Goal: Information Seeking & Learning: Check status

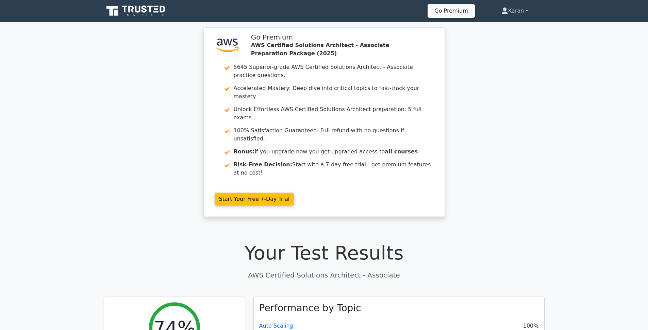
click at [523, 14] on link "Karan" at bounding box center [515, 11] width 60 height 14
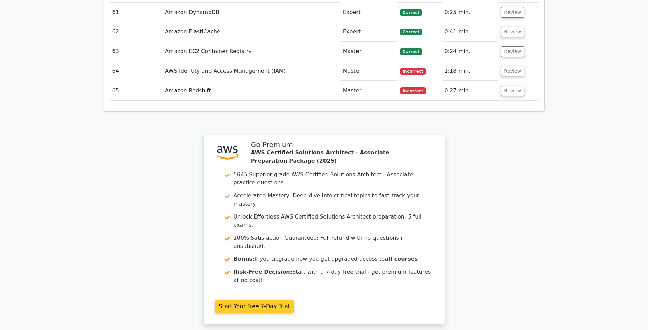
scroll to position [2465, 0]
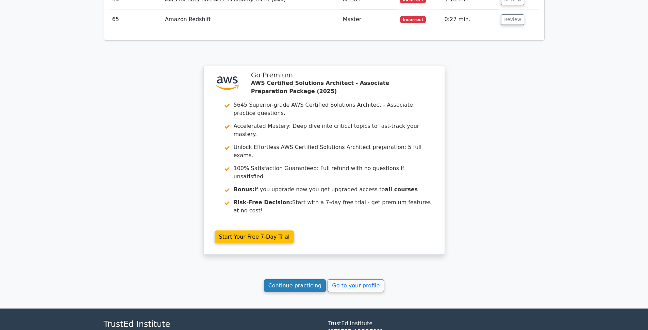
click at [318, 279] on link "Continue practicing" at bounding box center [295, 285] width 62 height 13
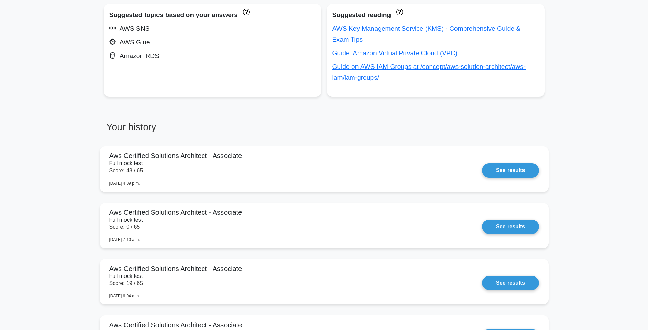
scroll to position [492, 0]
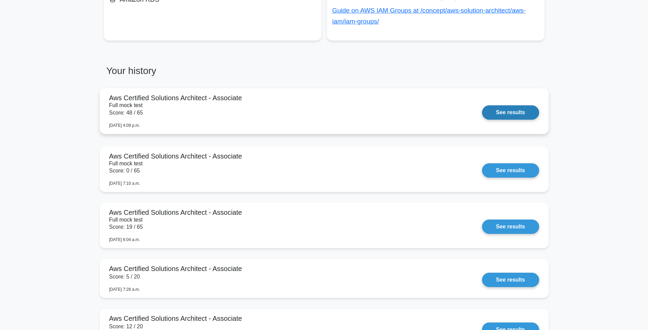
click at [487, 115] on link "See results" at bounding box center [510, 112] width 57 height 14
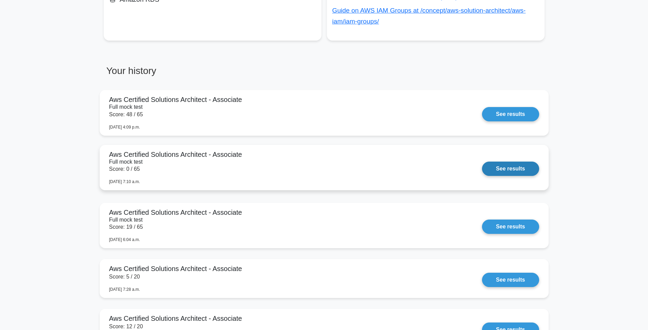
click at [527, 167] on link "See results" at bounding box center [510, 168] width 57 height 14
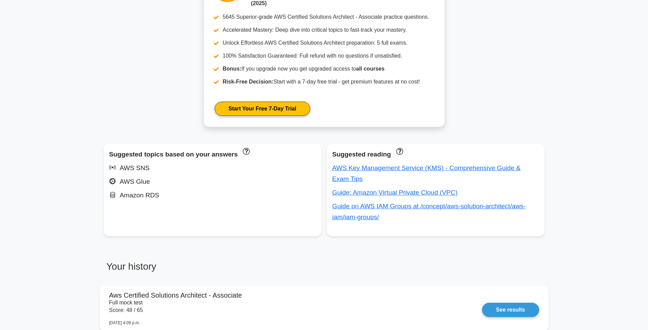
scroll to position [412, 0]
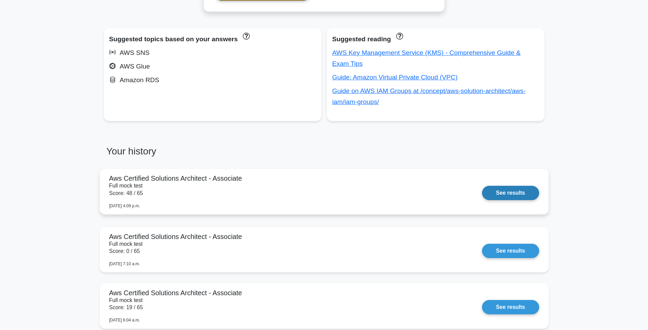
click at [510, 194] on link "See results" at bounding box center [510, 193] width 57 height 14
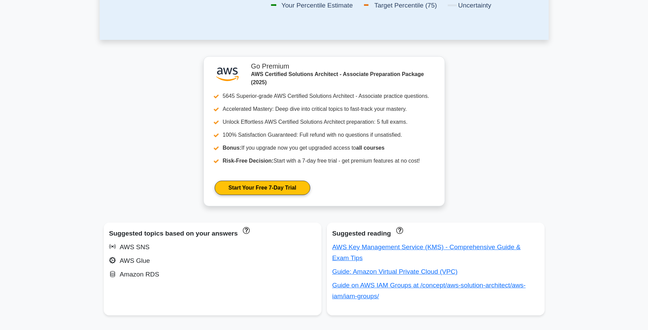
scroll to position [0, 0]
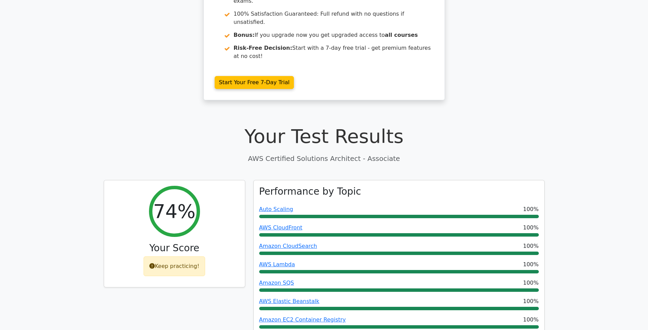
scroll to position [388, 0]
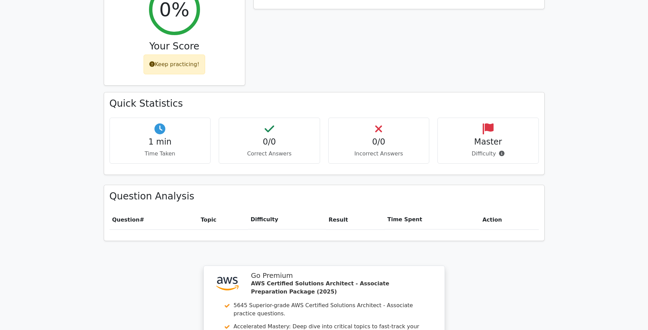
scroll to position [319, 0]
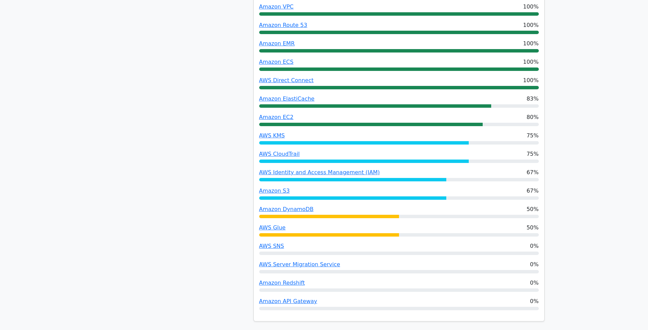
scroll to position [190, 0]
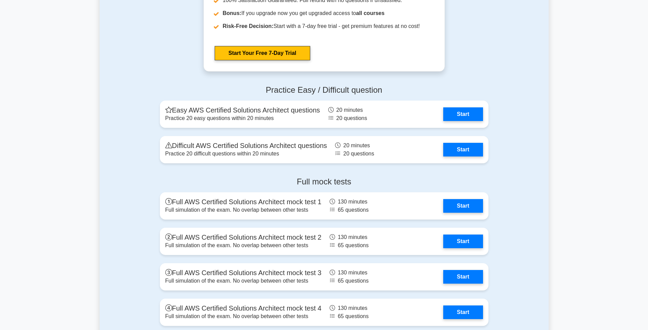
scroll to position [1942, 0]
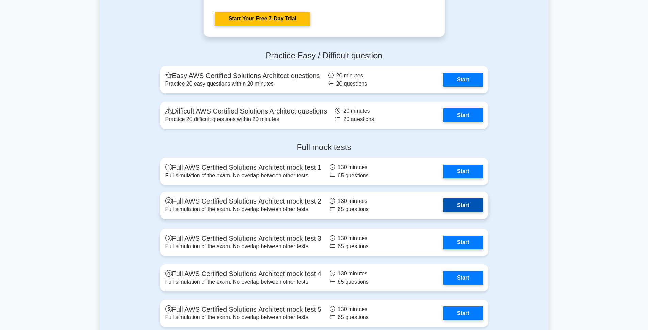
click at [466, 201] on link "Start" at bounding box center [463, 205] width 39 height 14
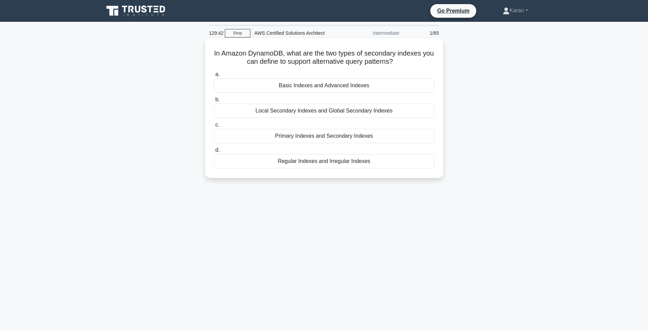
click at [312, 135] on div "Primary Indexes and Secondary Indexes" at bounding box center [324, 136] width 221 height 14
click at [214, 127] on input "c. Primary Indexes and Secondary Indexes" at bounding box center [214, 125] width 0 height 4
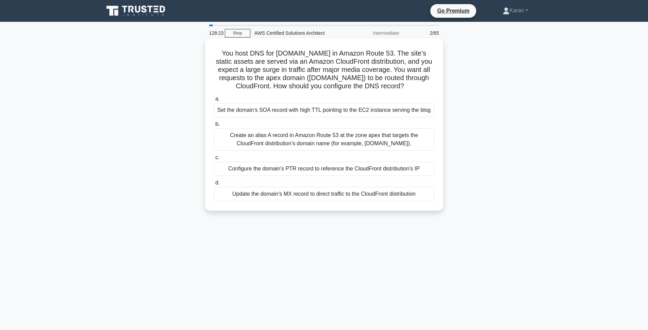
click at [287, 139] on div "Create an alias A record in Amazon Route 53 at the zone apex that targets the C…" at bounding box center [324, 139] width 221 height 22
click at [214, 126] on input "b. Create an alias A record in Amazon Route 53 at the zone apex that targets th…" at bounding box center [214, 124] width 0 height 4
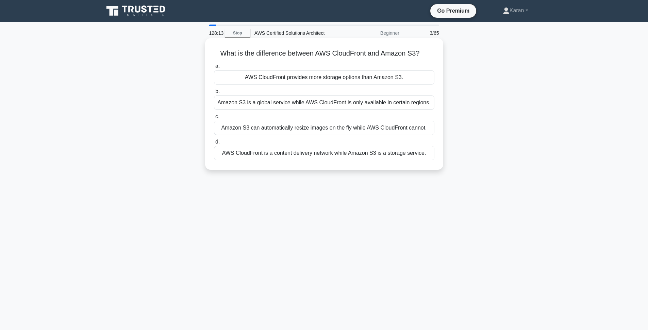
click at [288, 156] on div "AWS CloudFront is a content delivery network while Amazon S3 is a storage servi…" at bounding box center [324, 153] width 221 height 14
click at [214, 144] on input "d. AWS CloudFront is a content delivery network while Amazon S3 is a storage se…" at bounding box center [214, 142] width 0 height 4
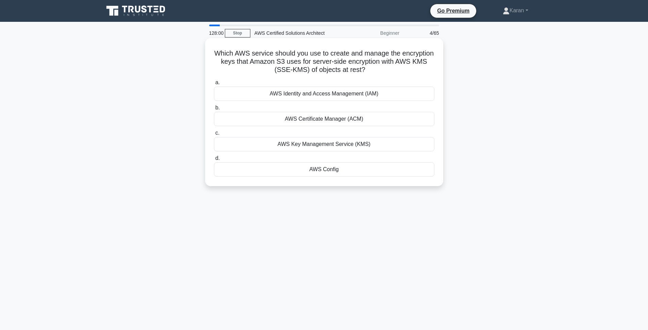
click at [288, 146] on div "AWS Key Management Service (KMS)" at bounding box center [324, 144] width 221 height 14
click at [214, 135] on input "c. AWS Key Management Service (KMS)" at bounding box center [214, 133] width 0 height 4
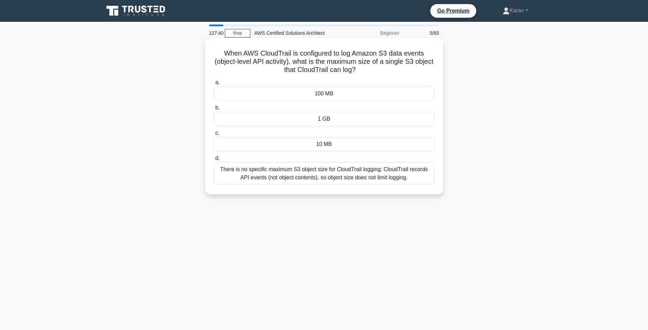
click at [288, 171] on div "There is no specific maximum S3 object size for CloudTrail logging; CloudTrail …" at bounding box center [324, 173] width 221 height 22
click at [214, 160] on input "d. There is no specific maximum S3 object size for CloudTrail logging; CloudTra…" at bounding box center [214, 158] width 0 height 4
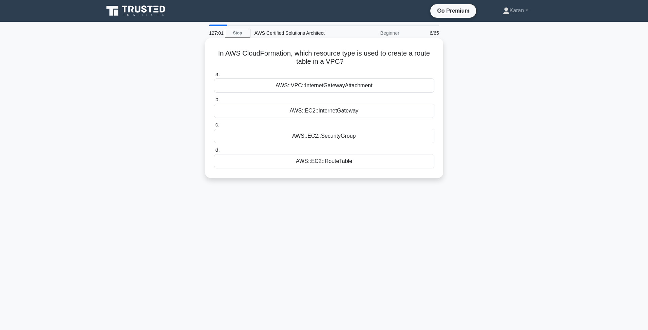
click at [329, 86] on div "AWS::VPC::InternetGatewayAttachment" at bounding box center [324, 85] width 221 height 14
click at [214, 77] on input "a. AWS::VPC::InternetGatewayAttachment" at bounding box center [214, 74] width 0 height 4
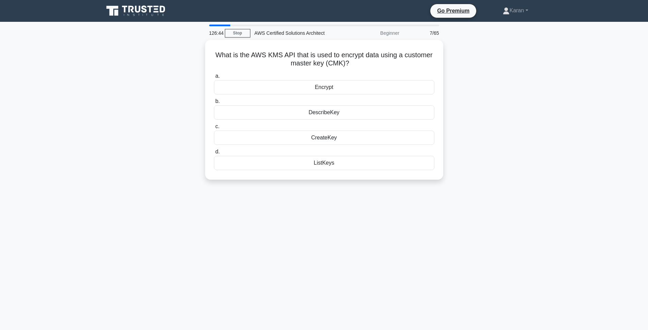
click at [329, 86] on div "Encrypt" at bounding box center [324, 87] width 221 height 14
click at [214, 78] on input "a. Encrypt" at bounding box center [214, 76] width 0 height 4
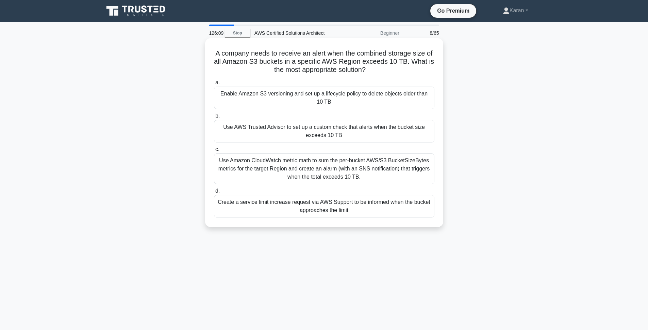
click at [339, 174] on div "Use Amazon CloudWatch metric math to sum the per-bucket AWS/S3 BucketSizeBytes …" at bounding box center [324, 168] width 221 height 31
click at [214, 151] on input "c. Use Amazon CloudWatch metric math to sum the per-bucket AWS/S3 BucketSizeByt…" at bounding box center [214, 149] width 0 height 4
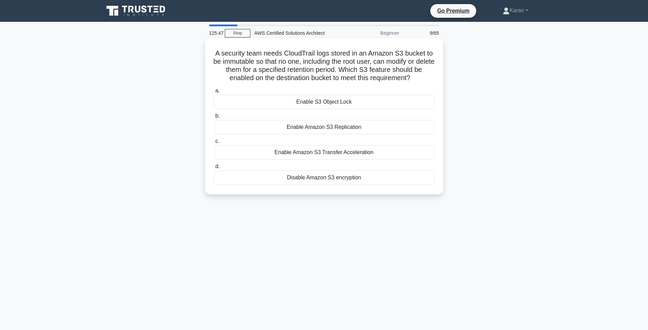
click at [332, 100] on div "Enable S3 Object Lock" at bounding box center [324, 102] width 221 height 14
click at [214, 93] on input "a. Enable S3 Object Lock" at bounding box center [214, 91] width 0 height 4
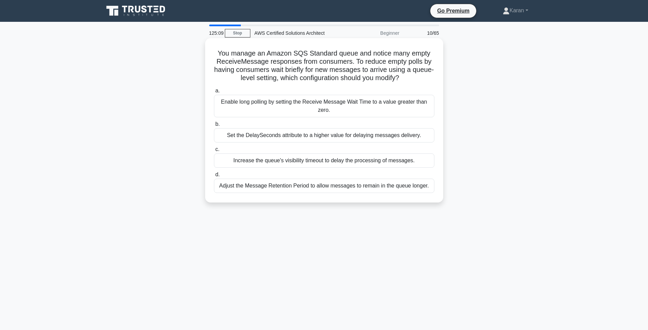
click at [308, 111] on div "Enable long polling by setting the Receive Message Wait Time to a value greater…" at bounding box center [324, 106] width 221 height 22
click at [214, 93] on input "a. Enable long polling by setting the Receive Message Wait Time to a value grea…" at bounding box center [214, 91] width 0 height 4
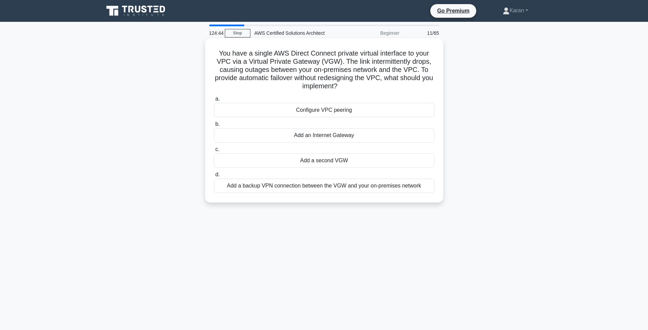
click at [324, 186] on div "Add a backup VPN connection between the VGW and your on-premises network" at bounding box center [324, 185] width 221 height 14
click at [214, 177] on input "d. Add a backup VPN connection between the VGW and your on-premises network" at bounding box center [214, 174] width 0 height 4
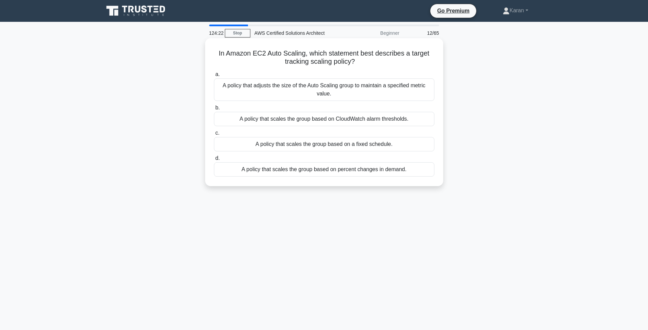
click at [320, 171] on div "A policy that scales the group based on percent changes in demand." at bounding box center [324, 169] width 221 height 14
click at [214, 160] on input "d. A policy that scales the group based on percent changes in demand." at bounding box center [214, 158] width 0 height 4
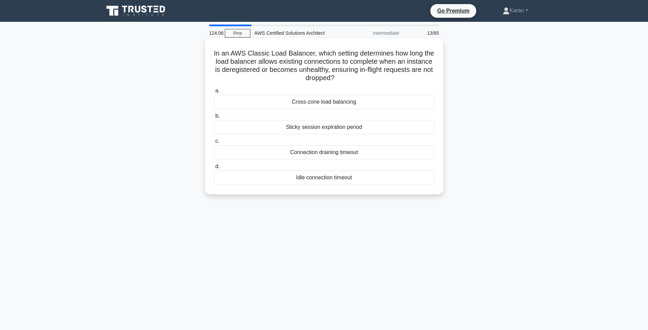
click at [319, 154] on div "Connection draining timeout" at bounding box center [324, 152] width 221 height 14
click at [214, 143] on input "c. Connection draining timeout" at bounding box center [214, 141] width 0 height 4
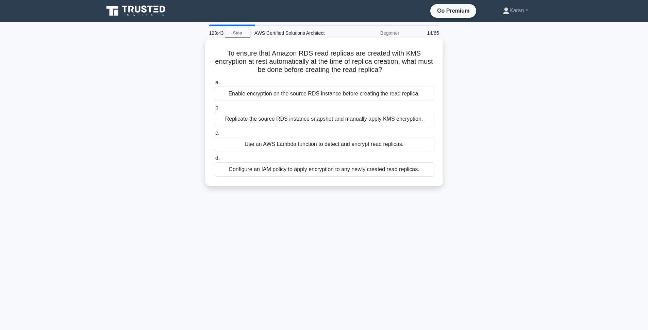
click at [312, 120] on div "Replicate the source RDS instance snapshot and manually apply KMS encryption." at bounding box center [324, 119] width 221 height 14
click at [214, 110] on input "b. Replicate the source RDS instance snapshot and manually apply KMS encryption." at bounding box center [214, 108] width 0 height 4
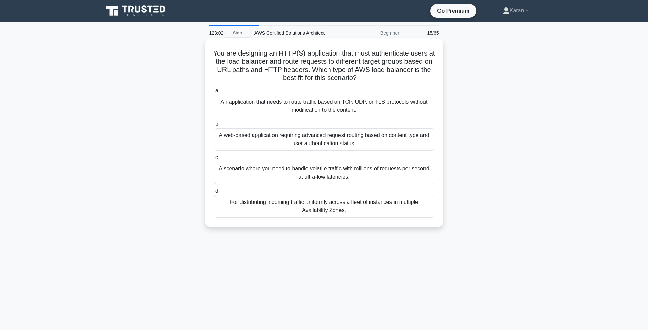
click at [306, 110] on div "An application that needs to route traffic based on TCP, UDP, or TLS protocols …" at bounding box center [324, 106] width 221 height 22
click at [214, 93] on input "a. An application that needs to route traffic based on TCP, UDP, or TLS protoco…" at bounding box center [214, 91] width 0 height 4
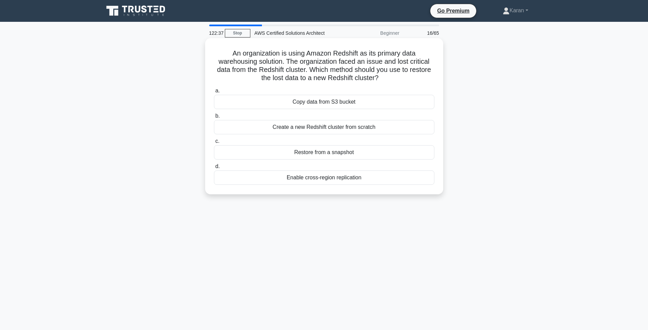
click at [314, 151] on div "Restore from a snapshot" at bounding box center [324, 152] width 221 height 14
click at [214, 143] on input "c. Restore from a snapshot" at bounding box center [214, 141] width 0 height 4
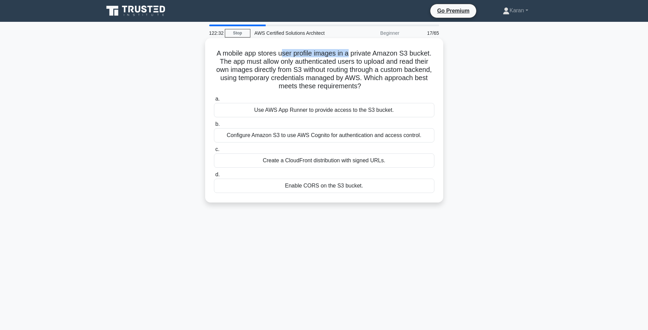
drag, startPoint x: 283, startPoint y: 56, endPoint x: 348, endPoint y: 54, distance: 65.7
click at [348, 54] on h5 "A mobile app stores user profile images in a private Amazon S3 bucket. The app …" at bounding box center [324, 70] width 222 height 42
drag, startPoint x: 236, startPoint y: 73, endPoint x: 401, endPoint y: 68, distance: 164.8
click at [401, 68] on h5 "A mobile app stores user profile images in a private Amazon S3 bucket. The app …" at bounding box center [324, 70] width 222 height 42
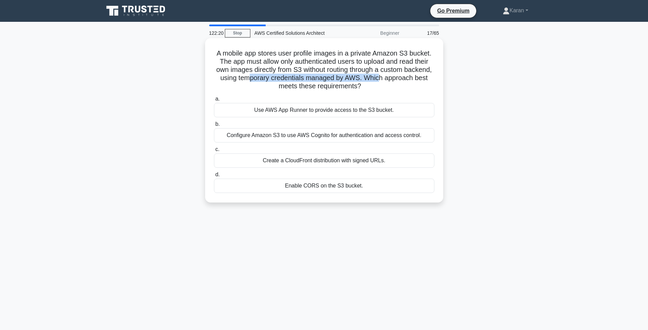
drag, startPoint x: 250, startPoint y: 80, endPoint x: 379, endPoint y: 75, distance: 129.1
click at [379, 75] on h5 "A mobile app stores user profile images in a private Amazon S3 bucket. The app …" at bounding box center [324, 70] width 222 height 42
click at [278, 133] on div "Configure Amazon S3 to use AWS Cognito for authentication and access control." at bounding box center [324, 135] width 221 height 14
click at [214, 126] on input "b. Configure Amazon S3 to use AWS Cognito for authentication and access control." at bounding box center [214, 124] width 0 height 4
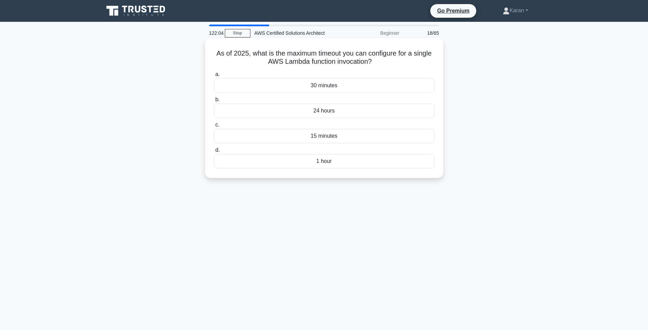
click at [281, 138] on div "15 minutes" at bounding box center [324, 136] width 221 height 14
click at [214, 127] on input "c. 15 minutes" at bounding box center [214, 125] width 0 height 4
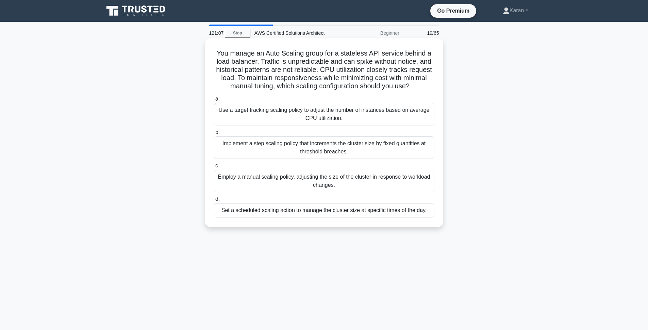
click at [276, 122] on div "Use a target tracking scaling policy to adjust the number of instances based on…" at bounding box center [324, 114] width 221 height 22
click at [214, 101] on input "a. Use a target tracking scaling policy to adjust the number of instances based…" at bounding box center [214, 99] width 0 height 4
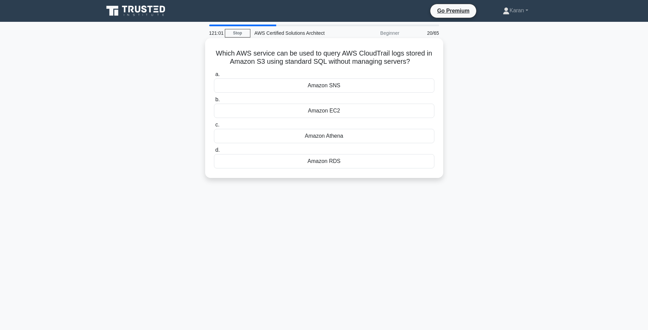
click at [271, 136] on div "Amazon Athena" at bounding box center [324, 136] width 221 height 14
click at [214, 127] on input "c. Amazon Athena" at bounding box center [214, 125] width 0 height 4
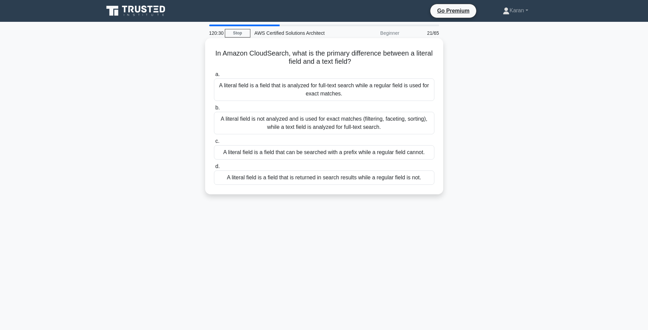
click at [249, 122] on div "A literal field is not analyzed and is used for exact matches (filtering, facet…" at bounding box center [324, 123] width 221 height 22
click at [214, 110] on input "b. A literal field is not analyzed and is used for exact matches (filtering, fa…" at bounding box center [214, 108] width 0 height 4
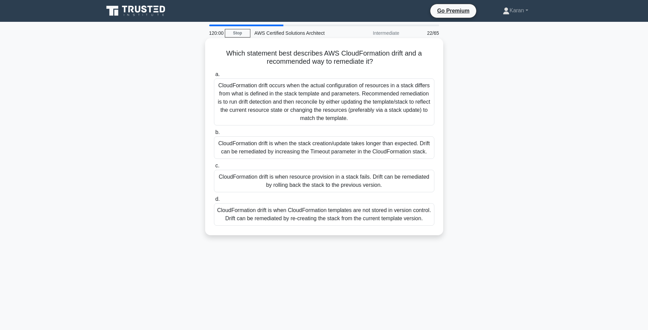
click at [252, 106] on div "CloudFormation drift occurs when the actual configuration of resources in a sta…" at bounding box center [324, 101] width 221 height 47
click at [214, 77] on input "a. CloudFormation drift occurs when the actual configuration of resources in a …" at bounding box center [214, 74] width 0 height 4
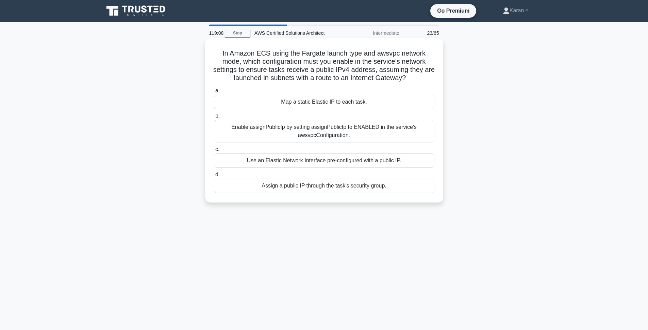
click at [256, 127] on div "Enable assignPublicIp by setting assignPublicIp to ENABLED in the service's aws…" at bounding box center [324, 131] width 221 height 22
click at [214, 118] on input "b. Enable assignPublicIp by setting assignPublicIp to ENABLED in the service's …" at bounding box center [214, 116] width 0 height 4
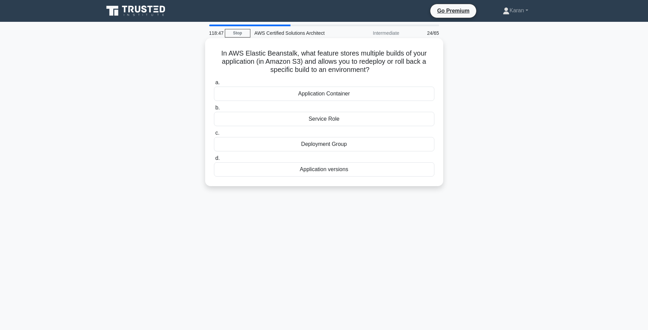
click at [288, 170] on div "Application versions" at bounding box center [324, 169] width 221 height 14
click at [214, 160] on input "d. Application versions" at bounding box center [214, 158] width 0 height 4
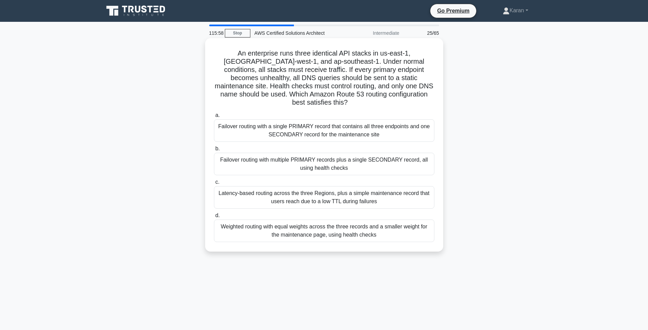
click at [429, 120] on div "Failover routing with a single PRIMARY record that contains all three endpoints…" at bounding box center [324, 130] width 221 height 22
click at [214, 117] on input "a. Failover routing with a single PRIMARY record that contains all three endpoi…" at bounding box center [214, 115] width 0 height 4
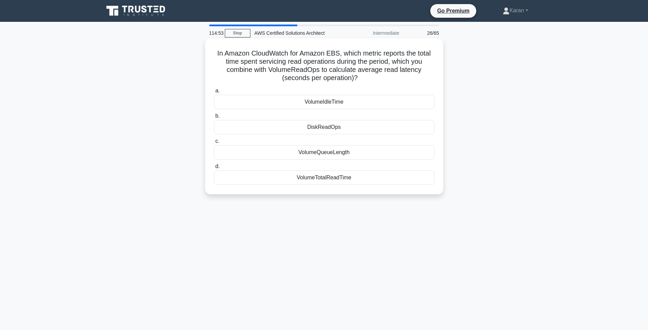
click at [396, 177] on div "VolumeTotalReadTime" at bounding box center [324, 177] width 221 height 14
click at [214, 168] on input "d. VolumeTotalReadTime" at bounding box center [214, 166] width 0 height 4
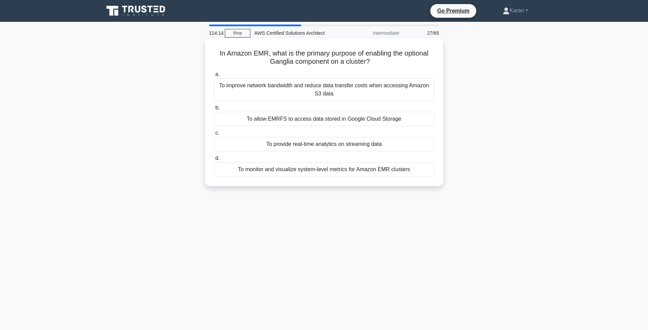
click at [395, 173] on div "To monitor and visualize system-level metrics for Amazon EMR clusters" at bounding box center [324, 169] width 221 height 14
click at [214, 160] on input "d. To monitor and visualize system-level metrics for Amazon EMR clusters" at bounding box center [214, 158] width 0 height 4
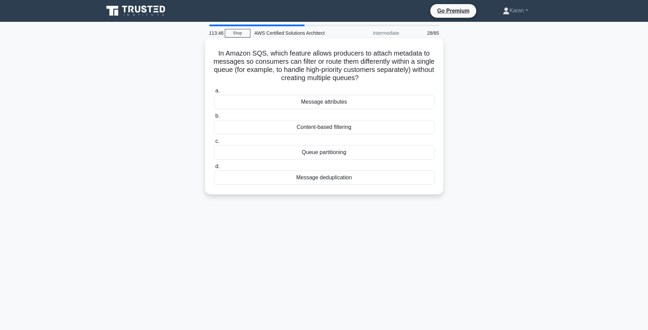
click at [384, 157] on div "Queue partitioning" at bounding box center [324, 152] width 221 height 14
click at [214, 143] on input "c. Queue partitioning" at bounding box center [214, 141] width 0 height 4
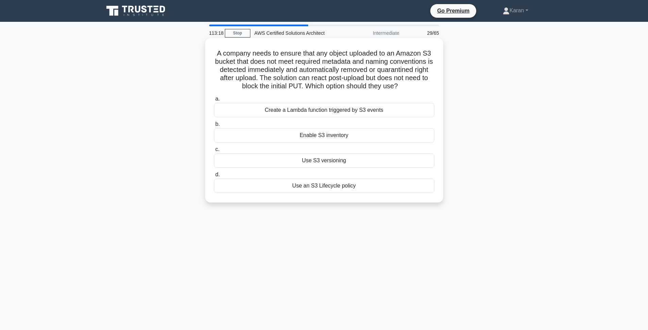
click at [354, 109] on div "Create a Lambda function triggered by S3 events" at bounding box center [324, 110] width 221 height 14
click at [214, 101] on input "a. Create a Lambda function triggered by S3 events" at bounding box center [214, 99] width 0 height 4
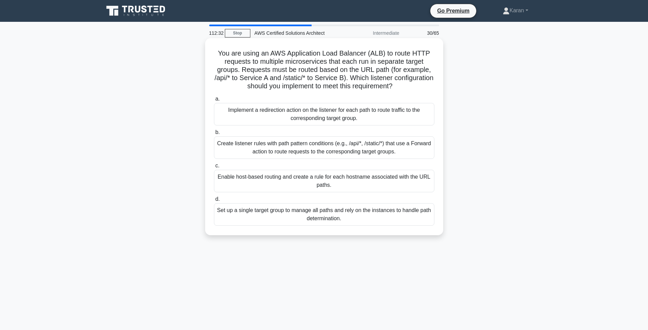
click at [254, 143] on div "Create listener rules with path pattern conditions (e.g., /api/*, /static/*) th…" at bounding box center [324, 147] width 221 height 22
click at [214, 134] on input "b. Create listener rules with path pattern conditions (e.g., /api/*, /static/*)…" at bounding box center [214, 132] width 0 height 4
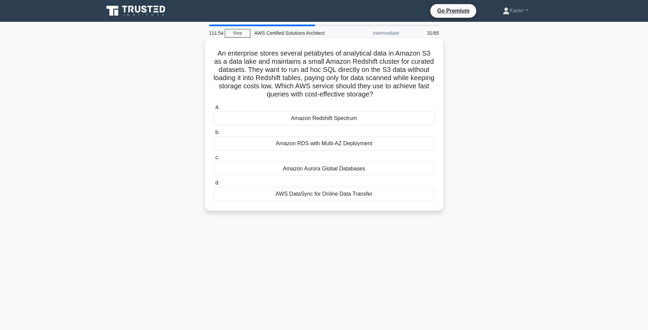
click at [310, 117] on div "Amazon Redshift Spectrum" at bounding box center [324, 118] width 221 height 14
click at [214, 109] on input "a. Amazon Redshift Spectrum" at bounding box center [214, 107] width 0 height 4
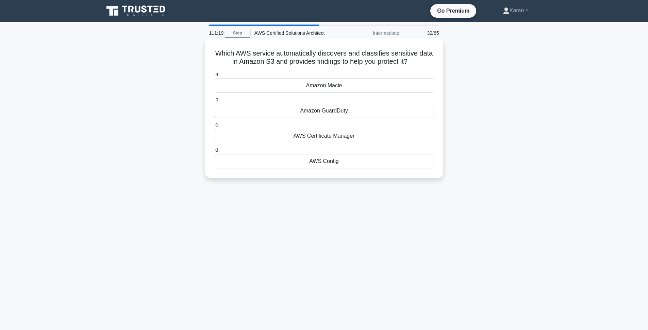
click at [323, 91] on div "Amazon Macie" at bounding box center [324, 85] width 221 height 14
click at [214, 77] on input "a. Amazon Macie" at bounding box center [214, 74] width 0 height 4
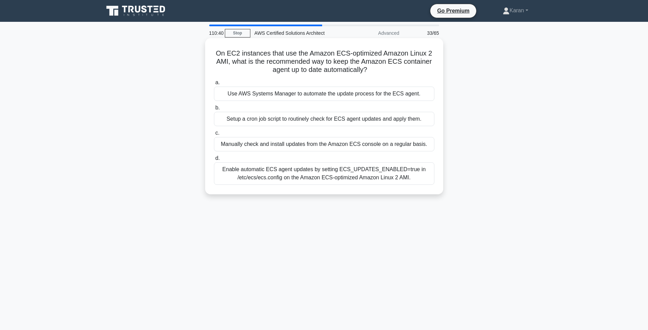
click at [281, 170] on div "Enable automatic ECS agent updates by setting ECS_UPDATES_ENABLED=true in /etc/…" at bounding box center [324, 173] width 221 height 22
click at [214, 160] on input "d. Enable automatic ECS agent updates by setting ECS_UPDATES_ENABLED=true in /e…" at bounding box center [214, 158] width 0 height 4
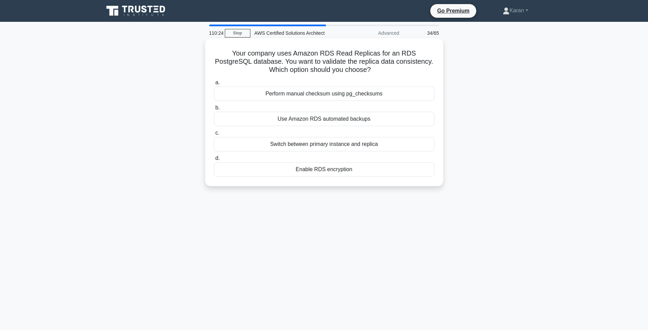
click at [293, 95] on div "Perform manual checksum using pg_checksums" at bounding box center [324, 93] width 221 height 14
click at [214, 85] on input "a. Perform manual checksum using pg_checksums" at bounding box center [214, 82] width 0 height 4
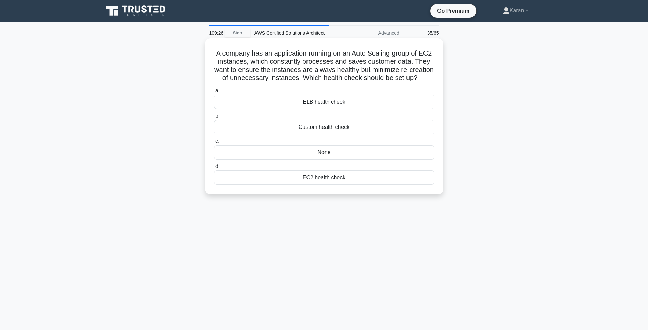
click at [262, 124] on div "Custom health check" at bounding box center [324, 127] width 221 height 14
click at [214, 118] on input "b. Custom health check" at bounding box center [214, 116] width 0 height 4
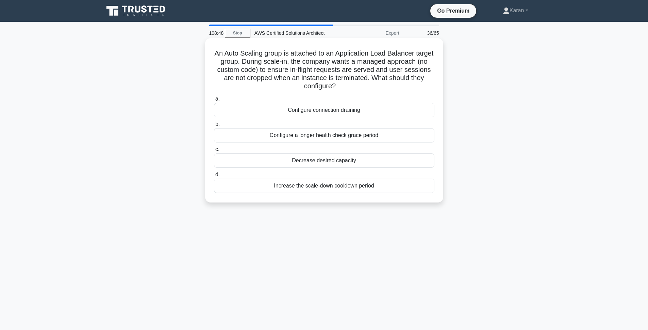
click at [276, 111] on div "Configure connection draining" at bounding box center [324, 110] width 221 height 14
click at [214, 101] on input "a. Configure connection draining" at bounding box center [214, 99] width 0 height 4
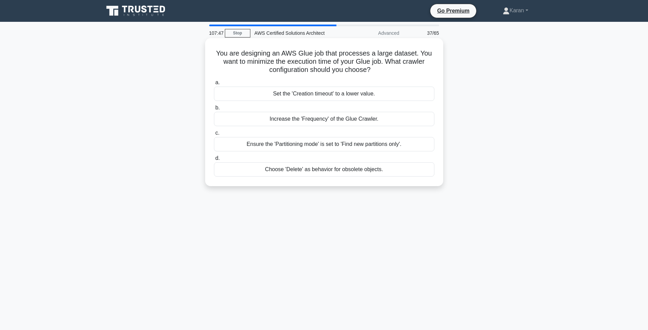
click at [312, 119] on div "Increase the 'Frequency' of the Glue Crawler." at bounding box center [324, 119] width 221 height 14
click at [214, 110] on input "b. Increase the 'Frequency' of the Glue Crawler." at bounding box center [214, 108] width 0 height 4
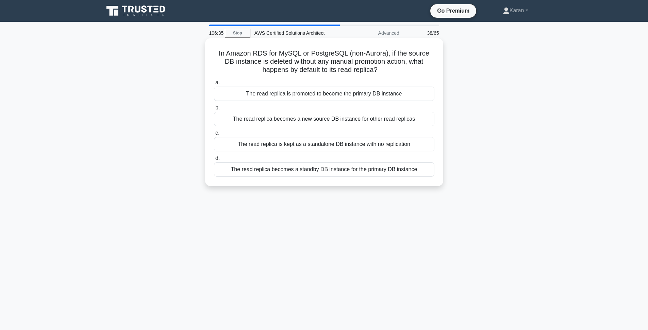
click at [320, 94] on div "The read replica is promoted to become the primary DB instance" at bounding box center [324, 93] width 221 height 14
click at [214, 85] on input "a. The read replica is promoted to become the primary DB instance" at bounding box center [214, 82] width 0 height 4
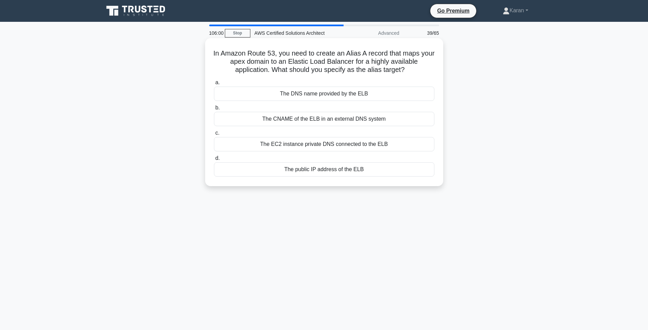
click at [308, 95] on div "The DNS name provided by the ELB" at bounding box center [324, 93] width 221 height 14
click at [214, 85] on input "a. The DNS name provided by the ELB" at bounding box center [214, 82] width 0 height 4
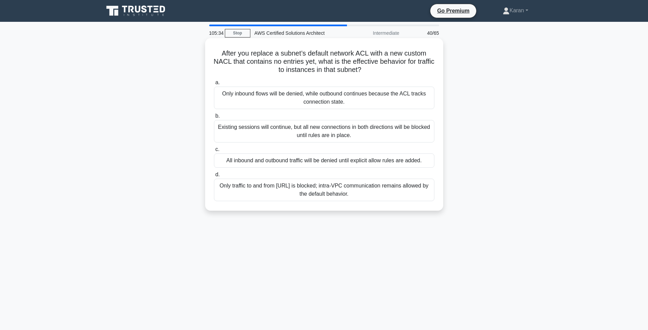
click at [300, 159] on div "All inbound and outbound traffic will be denied until explicit allow rules are …" at bounding box center [324, 160] width 221 height 14
click at [214, 151] on input "c. All inbound and outbound traffic will be denied until explicit allow rules a…" at bounding box center [214, 149] width 0 height 4
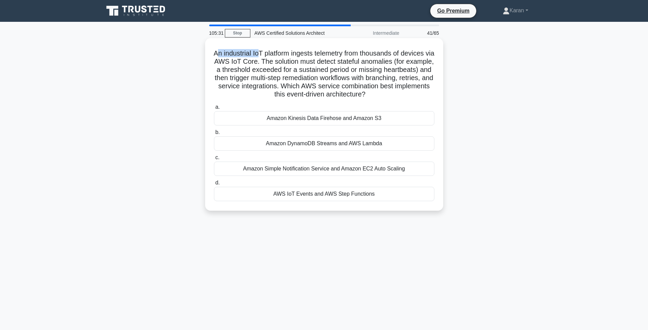
drag, startPoint x: 221, startPoint y: 55, endPoint x: 263, endPoint y: 56, distance: 42.9
click at [263, 56] on h5 "An industrial IoT platform ingests telemetry from thousands of devices via AWS …" at bounding box center [324, 74] width 222 height 50
click at [286, 189] on div "AWS IoT Events and AWS Step Functions" at bounding box center [324, 194] width 221 height 14
click at [214, 185] on input "d. AWS IoT Events and AWS Step Functions" at bounding box center [214, 182] width 0 height 4
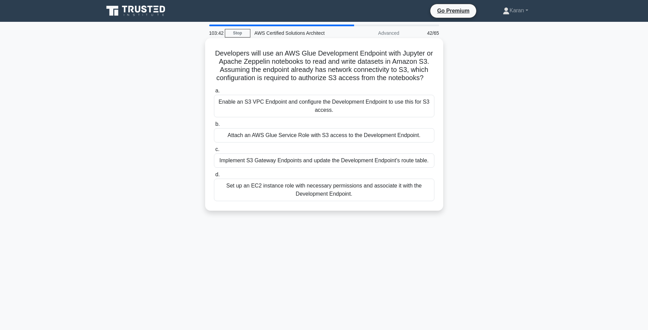
click at [265, 161] on div "Implement S3 Gateway Endpoints and update the Development Endpoint's route tabl…" at bounding box center [324, 160] width 221 height 14
click at [214, 151] on input "c. Implement S3 Gateway Endpoints and update the Development Endpoint's route t…" at bounding box center [214, 149] width 0 height 4
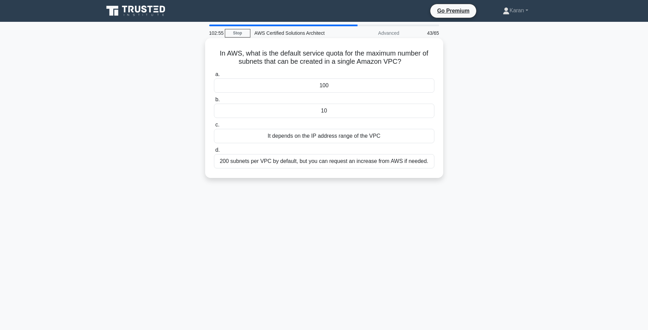
drag, startPoint x: 265, startPoint y: 162, endPoint x: 413, endPoint y: 163, distance: 148.1
click at [386, 112] on div "10" at bounding box center [324, 110] width 221 height 14
click at [214, 102] on input "b. 10" at bounding box center [214, 99] width 0 height 4
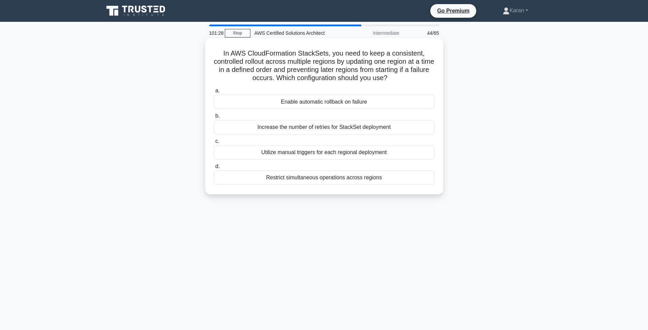
click at [381, 103] on div "Enable automatic rollback on failure" at bounding box center [324, 102] width 221 height 14
click at [214, 93] on input "a. Enable automatic rollback on failure" at bounding box center [214, 91] width 0 height 4
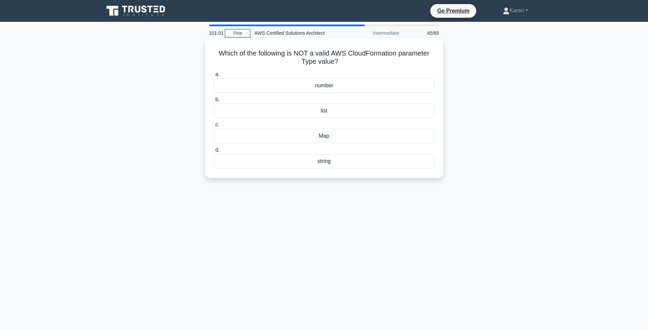
click at [374, 138] on div "Map" at bounding box center [324, 136] width 221 height 14
click at [214, 127] on input "c. Map" at bounding box center [214, 125] width 0 height 4
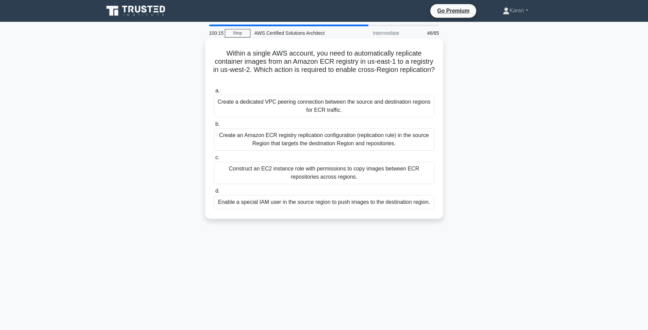
click at [377, 141] on div "Create an Amazon ECR registry replication configuration (replication rule) in t…" at bounding box center [324, 139] width 221 height 22
click at [214, 126] on input "b. Create an Amazon ECR registry replication configuration (replication rule) i…" at bounding box center [214, 124] width 0 height 4
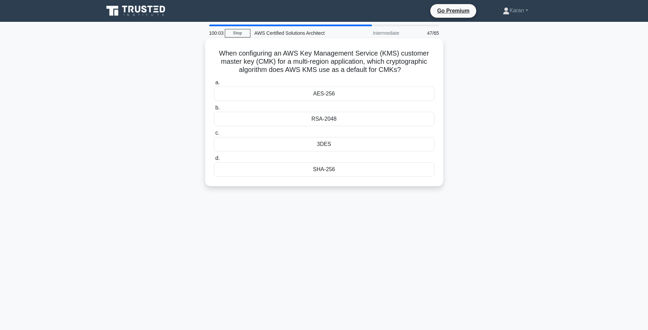
click at [373, 119] on div "RSA-2048" at bounding box center [324, 119] width 221 height 14
click at [214, 110] on input "b. RSA-2048" at bounding box center [214, 108] width 0 height 4
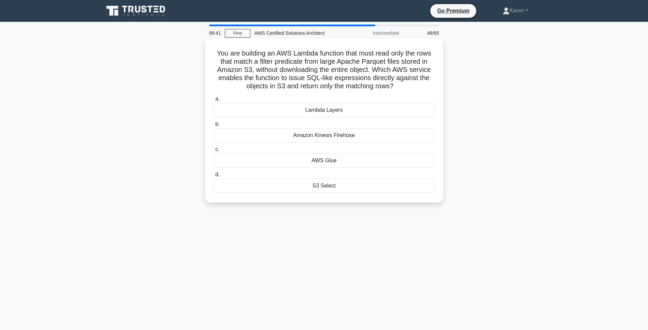
click at [365, 188] on div "S3 Select" at bounding box center [324, 185] width 221 height 14
click at [214, 177] on input "d. S3 Select" at bounding box center [214, 174] width 0 height 4
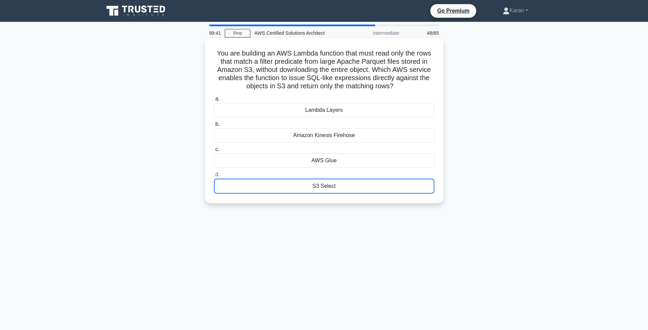
click at [365, 188] on div "99:41 Stop AWS Certified Solutions Architect Intermediate 48/65 You are buildin…" at bounding box center [324, 195] width 449 height 340
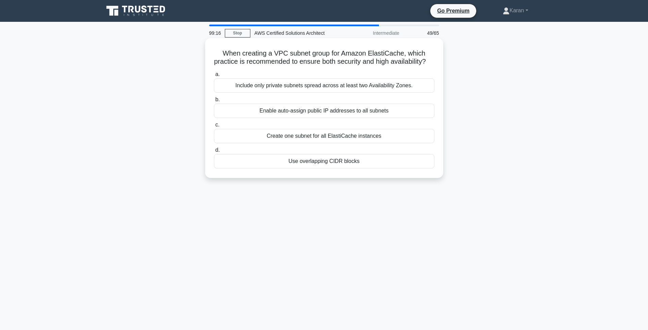
click at [287, 86] on div "Include only private subnets spread across at least two Availability Zones." at bounding box center [324, 85] width 221 height 14
click at [214, 77] on input "a. Include only private subnets spread across at least two Availability Zones." at bounding box center [214, 74] width 0 height 4
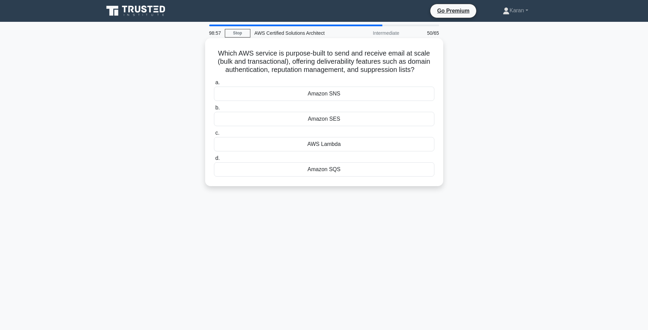
click at [307, 121] on div "Amazon SES" at bounding box center [324, 119] width 221 height 14
click at [214, 110] on input "b. Amazon SES" at bounding box center [214, 108] width 0 height 4
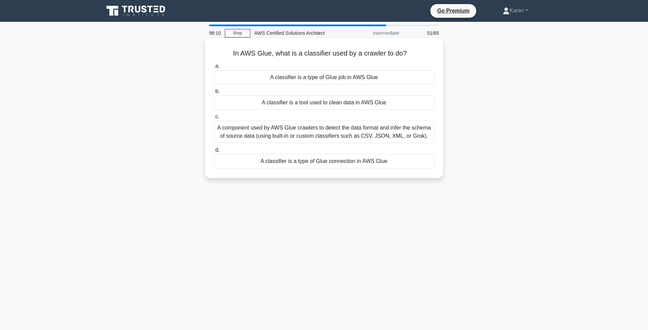
click at [311, 135] on div "A component used by AWS Glue crawlers to detect the data format and infer the s…" at bounding box center [324, 131] width 221 height 22
click at [214, 119] on input "c. A component used by AWS Glue crawlers to detect the data format and infer th…" at bounding box center [214, 116] width 0 height 4
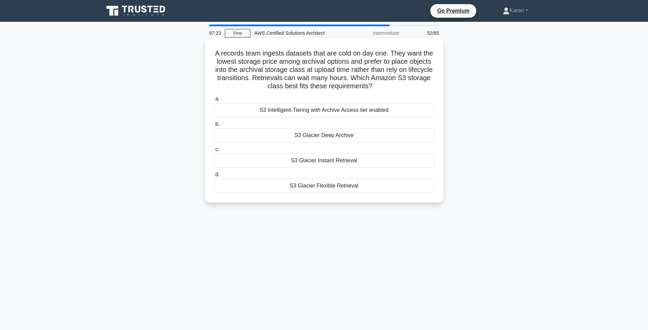
click at [385, 138] on div "S3 Glacier Deep Archive" at bounding box center [324, 135] width 221 height 14
click at [214, 126] on input "b. S3 Glacier Deep Archive" at bounding box center [214, 124] width 0 height 4
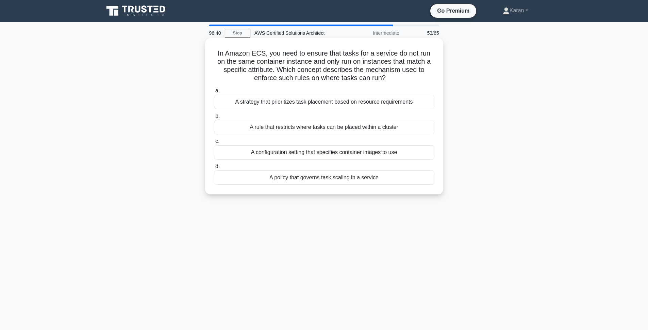
click at [232, 124] on div "A rule that restricts where tasks can be placed within a cluster" at bounding box center [324, 127] width 221 height 14
click at [214, 118] on input "b. A rule that restricts where tasks can be placed within a cluster" at bounding box center [214, 116] width 0 height 4
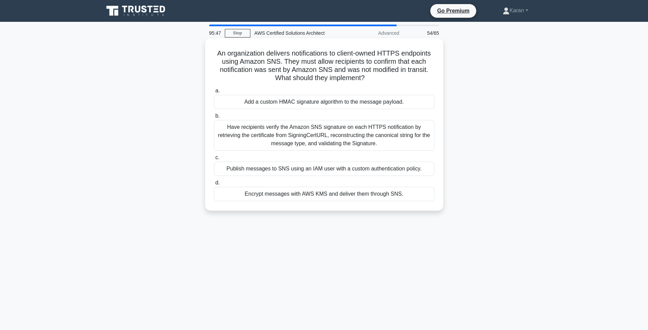
click at [269, 143] on div "Have recipients verify the Amazon SNS signature on each HTTPS notification by r…" at bounding box center [324, 135] width 221 height 31
click at [214, 118] on input "b. Have recipients verify the Amazon SNS signature on each HTTPS notification b…" at bounding box center [214, 116] width 0 height 4
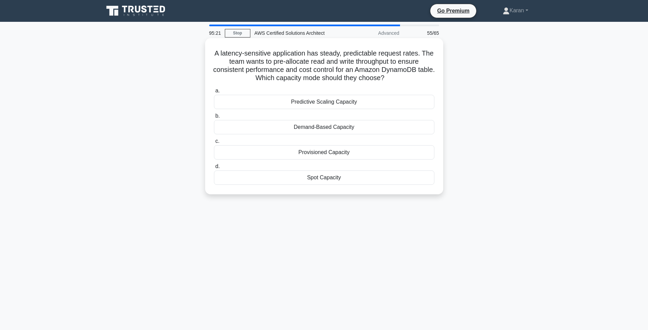
click at [268, 154] on div "Provisioned Capacity" at bounding box center [324, 152] width 221 height 14
click at [214, 143] on input "c. Provisioned Capacity" at bounding box center [214, 141] width 0 height 4
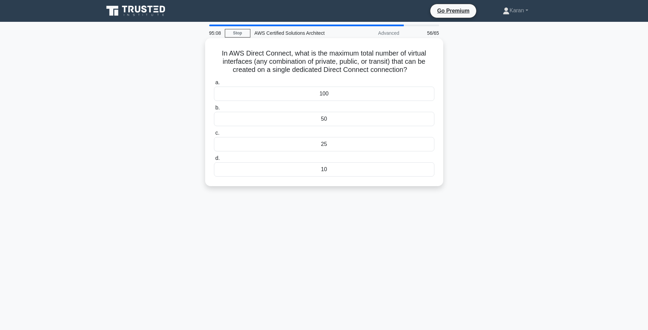
click at [295, 147] on div "25" at bounding box center [324, 144] width 221 height 14
click at [214, 135] on input "c. 25" at bounding box center [214, 133] width 0 height 4
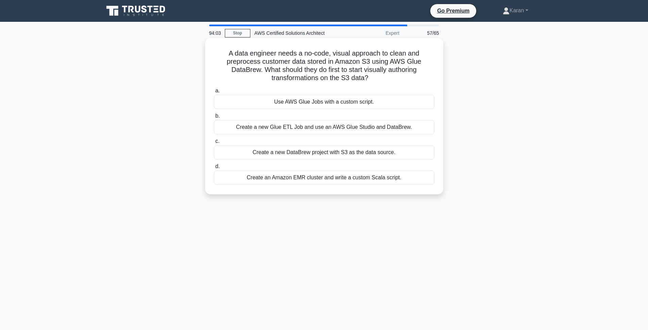
click at [297, 129] on div "Create a new Glue ETL Job and use an AWS Glue Studio and DataBrew." at bounding box center [324, 127] width 221 height 14
click at [214, 118] on input "b. Create a new Glue ETL Job and use an AWS Glue Studio and DataBrew." at bounding box center [214, 116] width 0 height 4
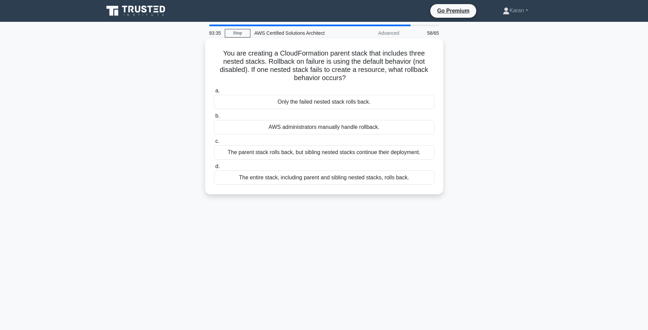
click at [281, 175] on div "The entire stack, including parent and sibling nested stacks, rolls back." at bounding box center [324, 177] width 221 height 14
click at [214, 168] on input "d. The entire stack, including parent and sibling nested stacks, rolls back." at bounding box center [214, 166] width 0 height 4
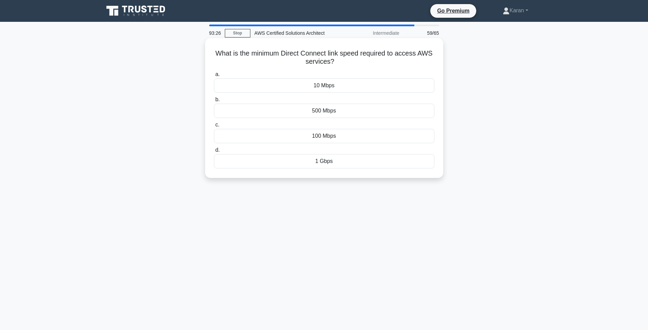
click at [287, 112] on div "500 Mbps" at bounding box center [324, 110] width 221 height 14
click at [214, 102] on input "b. 500 Mbps" at bounding box center [214, 99] width 0 height 4
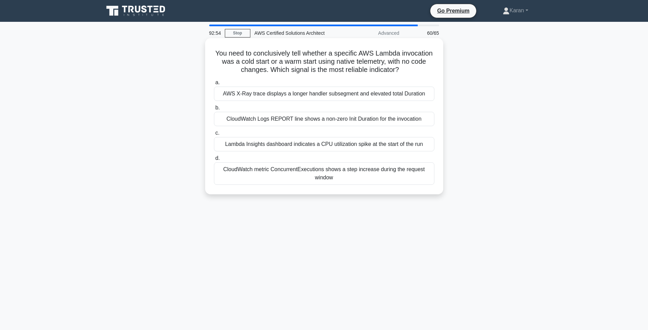
click at [323, 97] on div "AWS X-Ray trace displays a longer handler subsegment and elevated total Duration" at bounding box center [324, 93] width 221 height 14
click at [214, 85] on input "a. AWS X-Ray trace displays a longer handler subsegment and elevated total Dura…" at bounding box center [214, 82] width 0 height 4
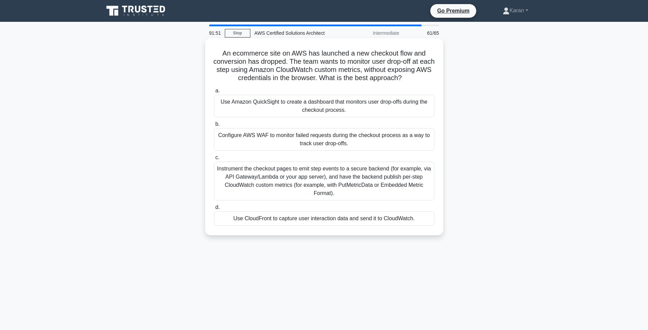
click at [266, 227] on div "a. Use Amazon QuickSight to create a dashboard that monitors user drop-offs dur…" at bounding box center [324, 156] width 229 height 142
click at [266, 219] on div "Use CloudFront to capture user interaction data and send it to CloudWatch." at bounding box center [324, 218] width 221 height 14
click at [214, 209] on input "d. Use CloudFront to capture user interaction data and send it to CloudWatch." at bounding box center [214, 207] width 0 height 4
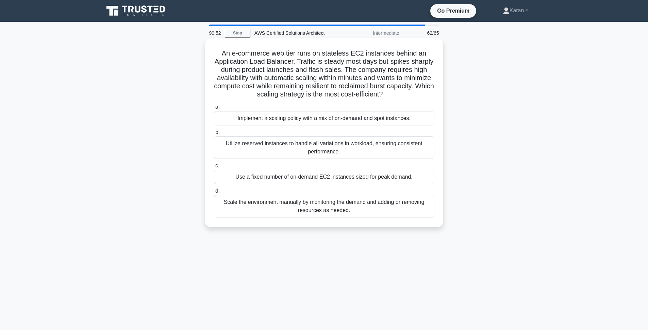
click at [262, 117] on div "Implement a scaling policy with a mix of on-demand and spot instances." at bounding box center [324, 118] width 221 height 14
click at [214, 109] on input "a. Implement a scaling policy with a mix of on-demand and spot instances." at bounding box center [214, 107] width 0 height 4
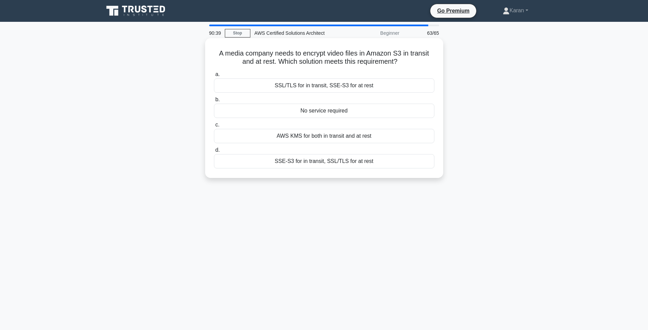
click at [267, 84] on div "SSL/TLS for in transit, SSE-S3 for at rest" at bounding box center [324, 85] width 221 height 14
click at [214, 77] on input "a. SSL/TLS for in transit, SSE-S3 for at rest" at bounding box center [214, 74] width 0 height 4
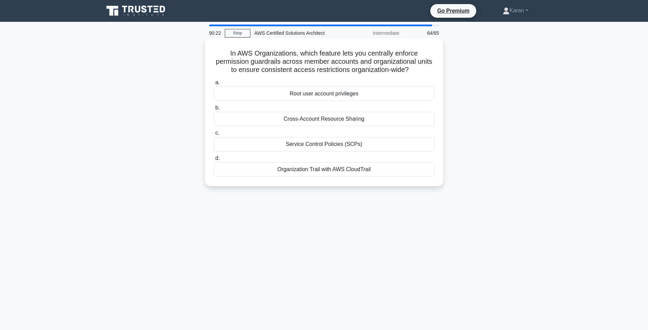
click at [290, 146] on div "Service Control Policies (SCPs)" at bounding box center [324, 144] width 221 height 14
click at [214, 135] on input "c. Service Control Policies (SCPs)" at bounding box center [214, 133] width 0 height 4
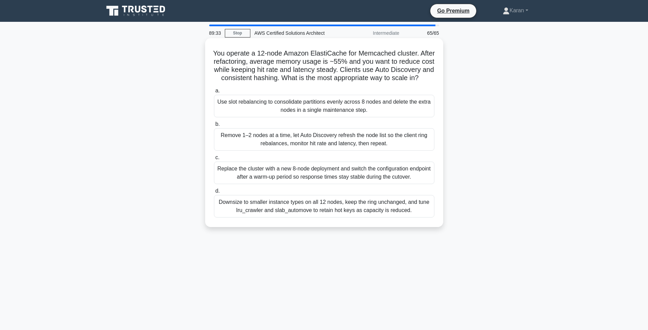
click at [270, 199] on div "Downsize to smaller instance types on all 12 nodes, keep the ring unchanged, an…" at bounding box center [324, 206] width 221 height 22
click at [214, 193] on input "d. Downsize to smaller instance types on all 12 nodes, keep the ring unchanged,…" at bounding box center [214, 191] width 0 height 4
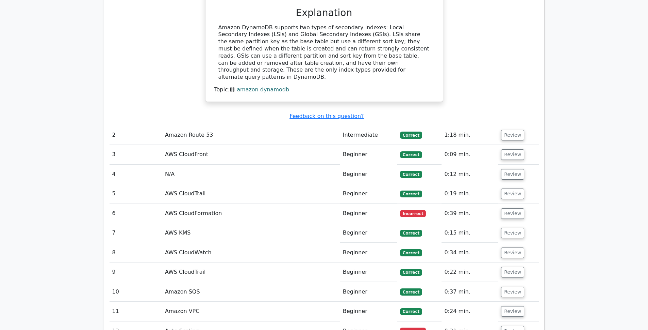
scroll to position [1074, 0]
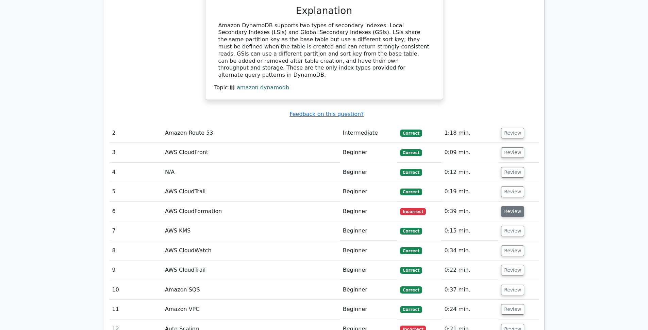
click at [504, 206] on button "Review" at bounding box center [512, 211] width 23 height 11
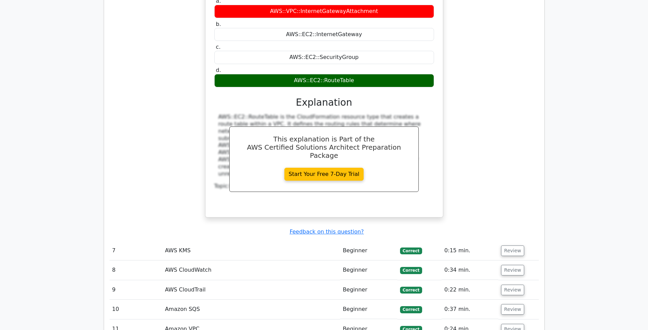
scroll to position [1400, 0]
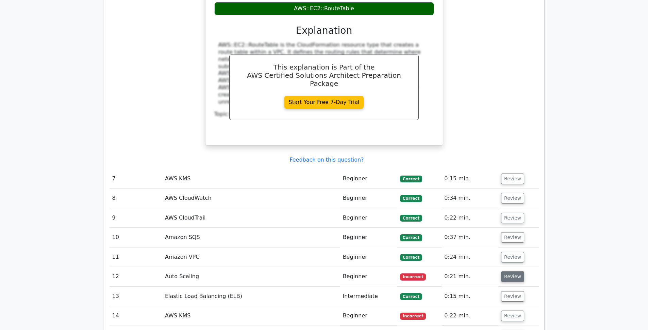
click at [516, 271] on button "Review" at bounding box center [512, 276] width 23 height 11
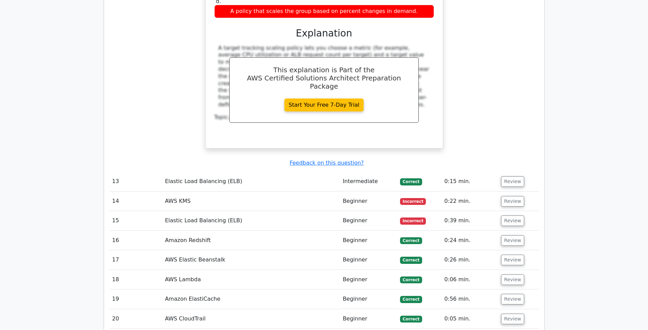
scroll to position [1893, 0]
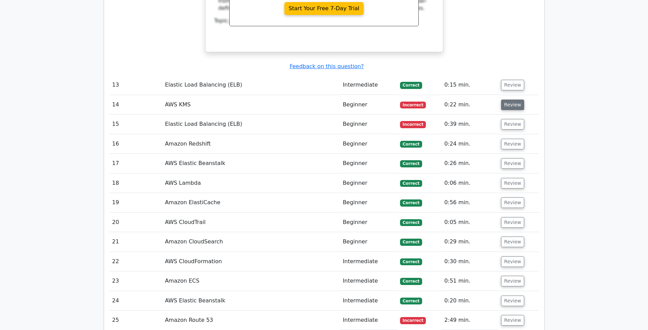
click at [505, 99] on button "Review" at bounding box center [512, 104] width 23 height 11
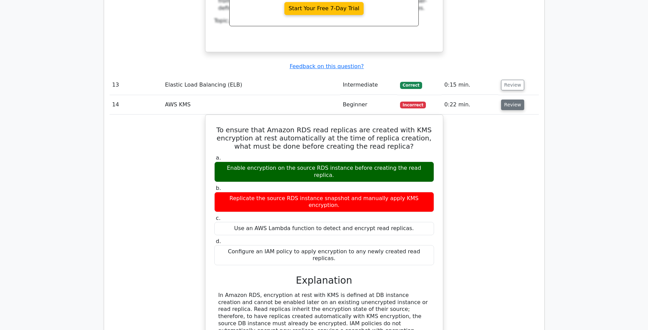
click at [505, 99] on button "Review" at bounding box center [512, 104] width 23 height 11
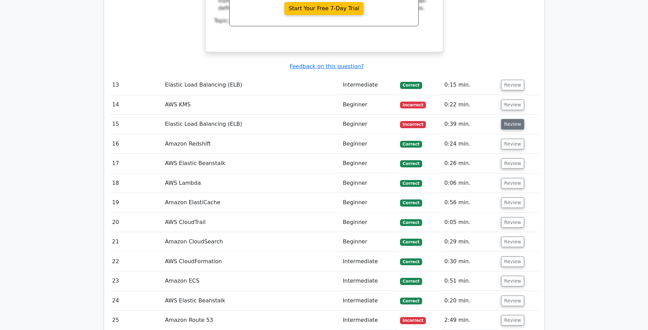
click at [507, 119] on button "Review" at bounding box center [512, 124] width 23 height 11
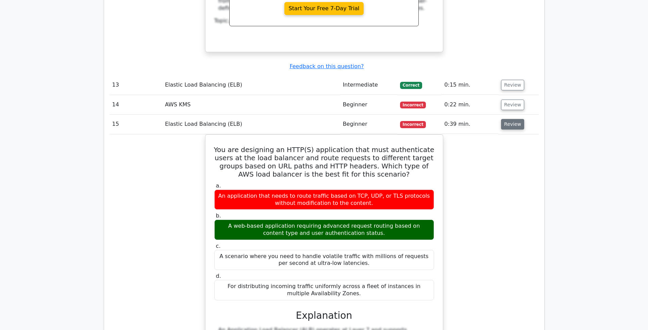
click at [507, 119] on button "Review" at bounding box center [512, 124] width 23 height 11
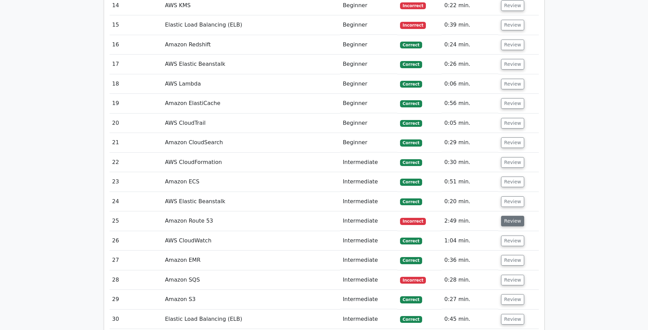
scroll to position [1996, 0]
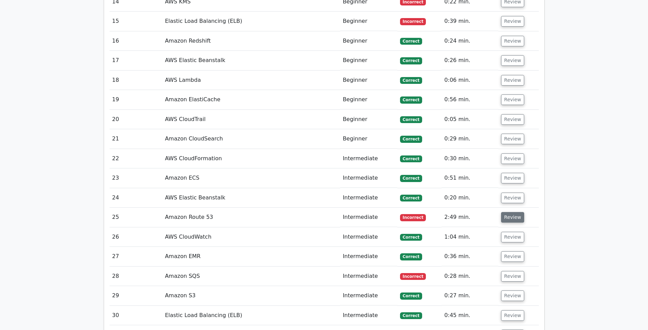
click at [514, 212] on button "Review" at bounding box center [512, 217] width 23 height 11
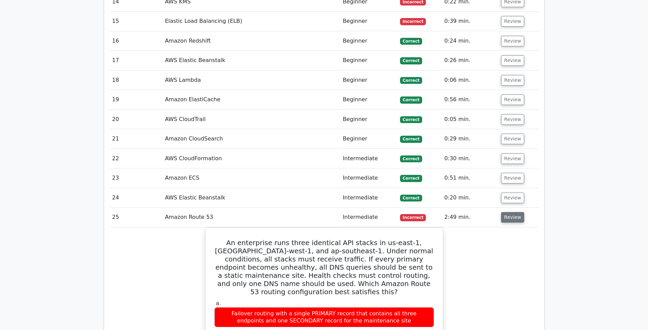
click at [514, 212] on button "Review" at bounding box center [512, 217] width 23 height 11
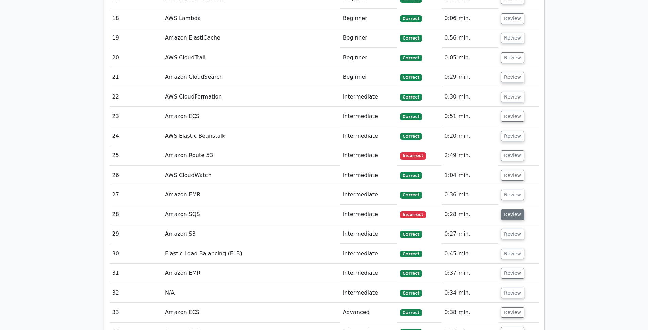
scroll to position [2060, 0]
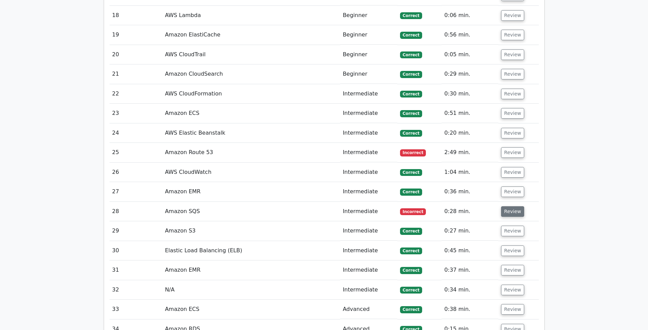
click at [503, 206] on button "Review" at bounding box center [512, 211] width 23 height 11
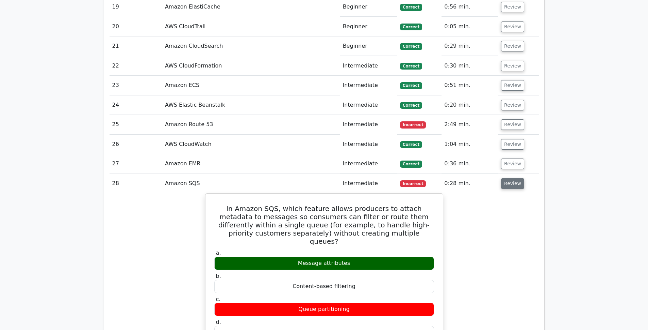
scroll to position [2098, 0]
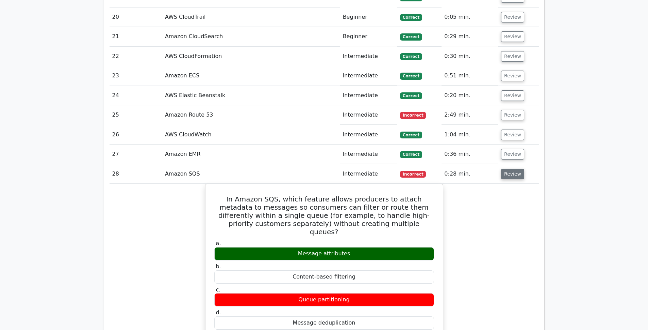
click at [512, 168] on button "Review" at bounding box center [512, 173] width 23 height 11
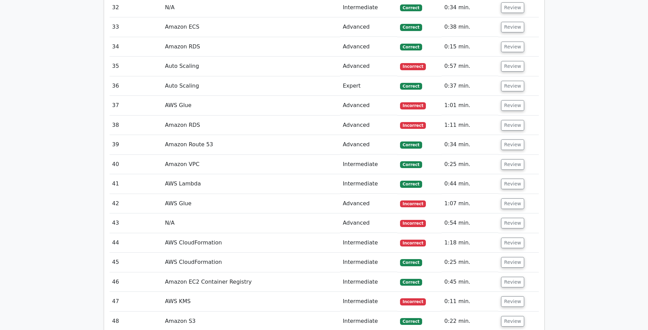
scroll to position [2342, 0]
click at [505, 61] on button "Review" at bounding box center [512, 66] width 23 height 11
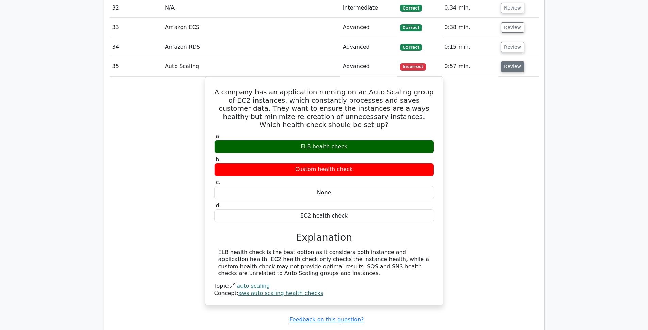
click at [505, 61] on button "Review" at bounding box center [512, 66] width 23 height 11
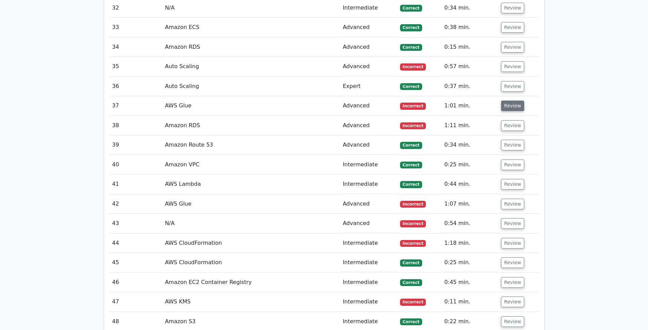
click at [511, 100] on button "Review" at bounding box center [512, 105] width 23 height 11
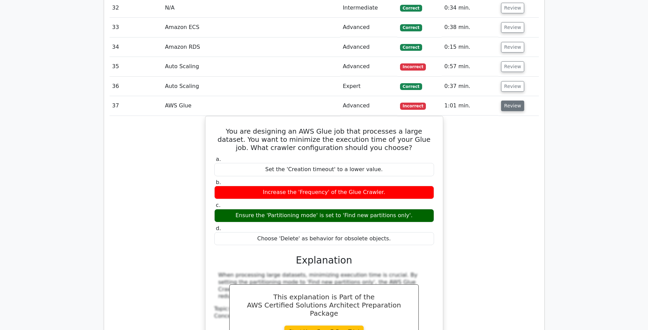
click at [511, 100] on button "Review" at bounding box center [512, 105] width 23 height 11
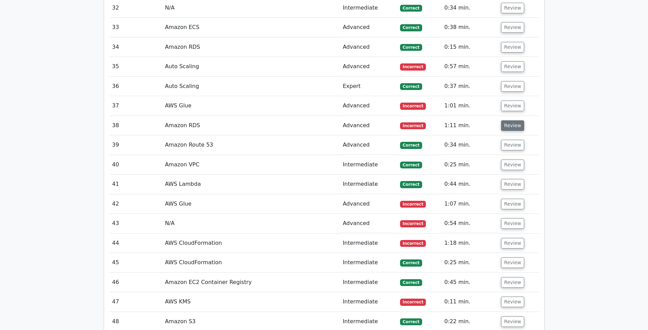
click at [512, 120] on button "Review" at bounding box center [512, 125] width 23 height 11
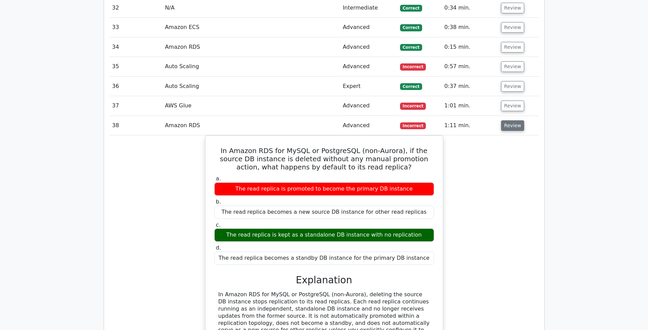
click at [512, 120] on button "Review" at bounding box center [512, 125] width 23 height 11
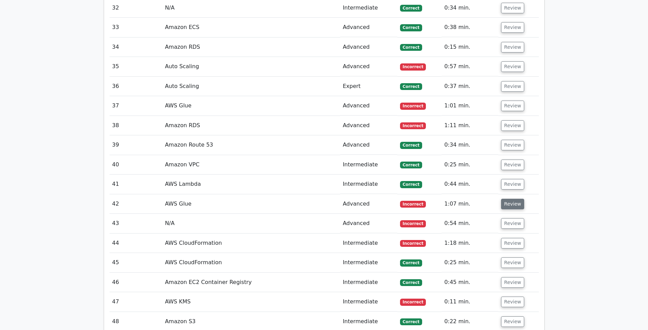
click at [510, 198] on button "Review" at bounding box center [512, 203] width 23 height 11
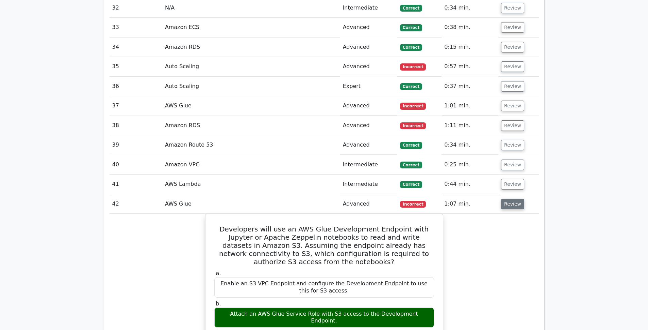
click at [510, 198] on button "Review" at bounding box center [512, 203] width 23 height 11
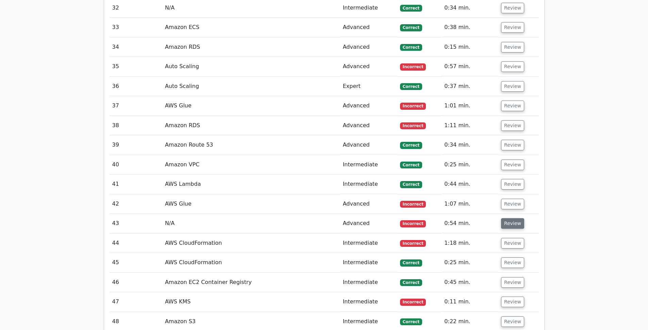
click at [511, 218] on button "Review" at bounding box center [512, 223] width 23 height 11
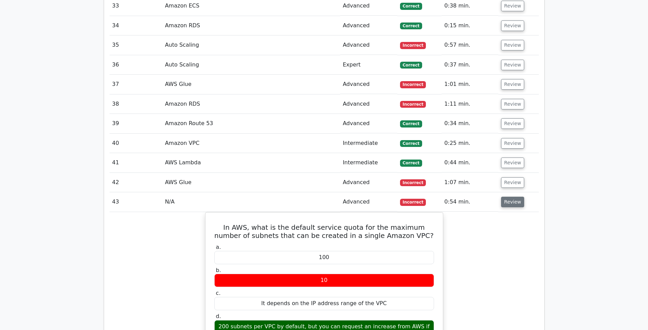
scroll to position [2365, 0]
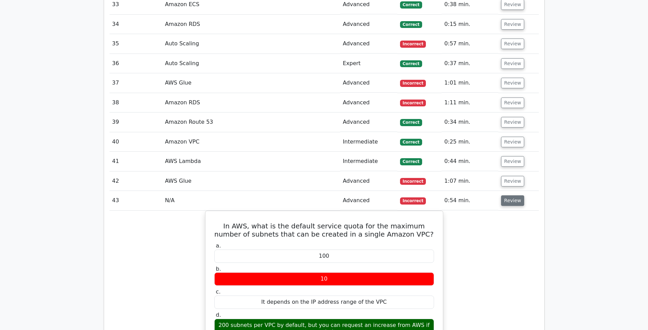
click at [510, 195] on button "Review" at bounding box center [512, 200] width 23 height 11
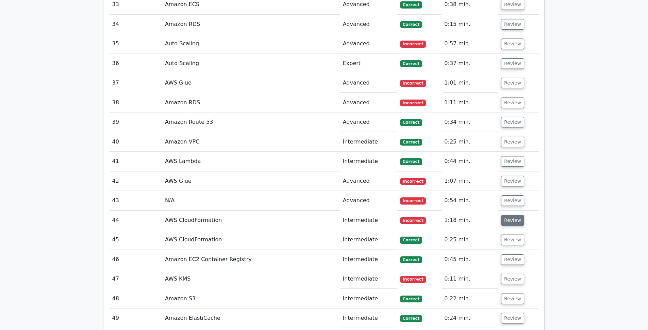
click at [511, 215] on button "Review" at bounding box center [512, 220] width 23 height 11
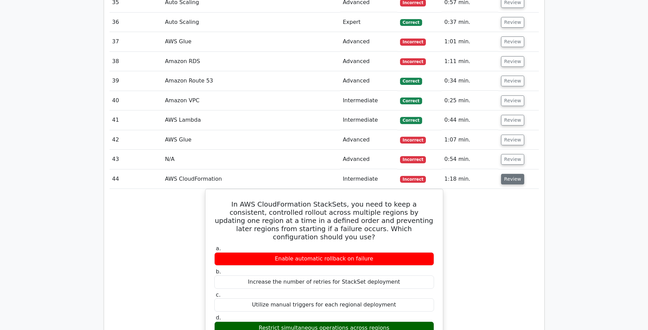
scroll to position [2414, 0]
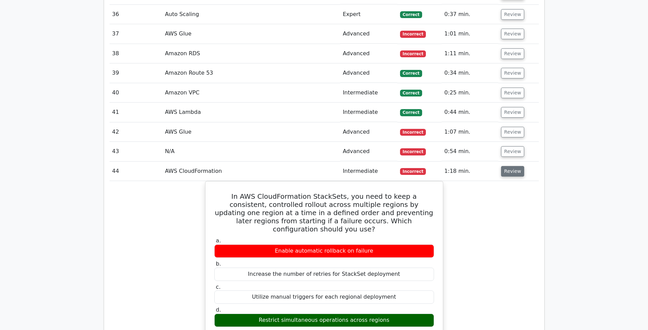
click at [512, 166] on button "Review" at bounding box center [512, 171] width 23 height 11
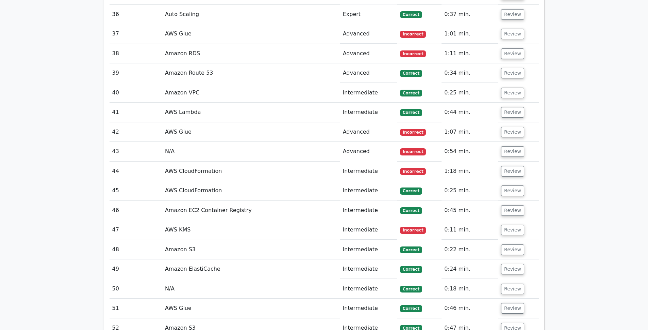
click at [512, 220] on td "Review" at bounding box center [519, 229] width 40 height 19
click at [512, 224] on button "Review" at bounding box center [512, 229] width 23 height 11
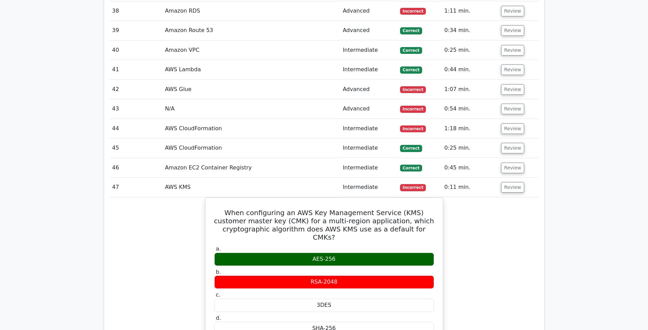
scroll to position [2464, 0]
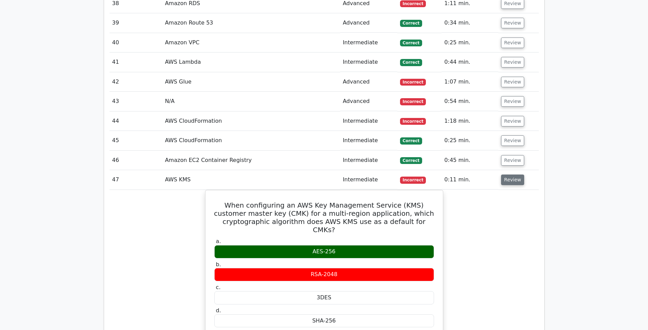
click at [512, 174] on button "Review" at bounding box center [512, 179] width 23 height 11
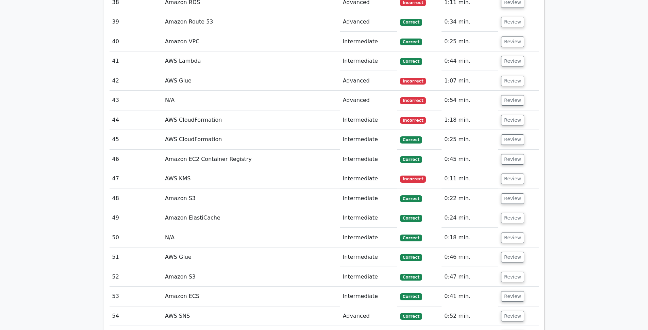
scroll to position [2529, 0]
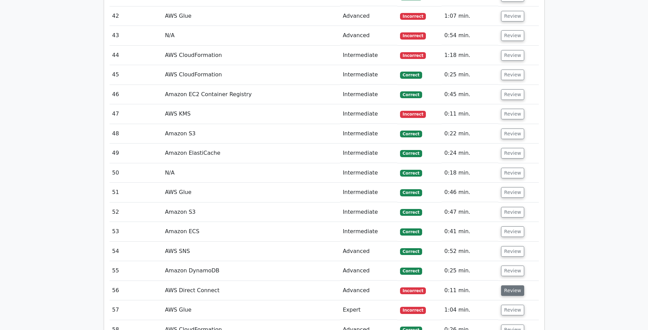
click at [510, 285] on button "Review" at bounding box center [512, 290] width 23 height 11
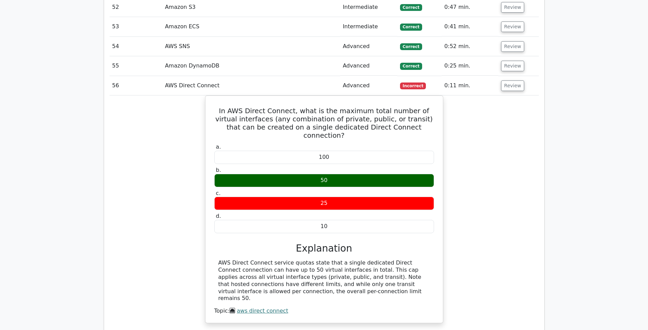
scroll to position [2661, 0]
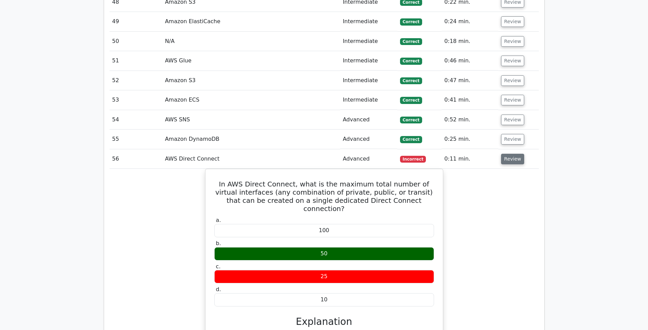
click at [518, 154] on button "Review" at bounding box center [512, 159] width 23 height 11
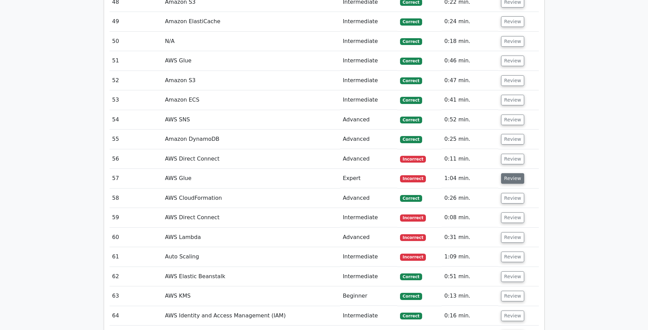
click at [513, 173] on button "Review" at bounding box center [512, 178] width 23 height 11
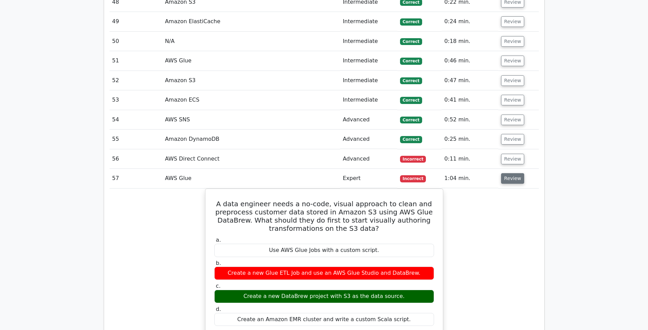
click at [513, 173] on button "Review" at bounding box center [512, 178] width 23 height 11
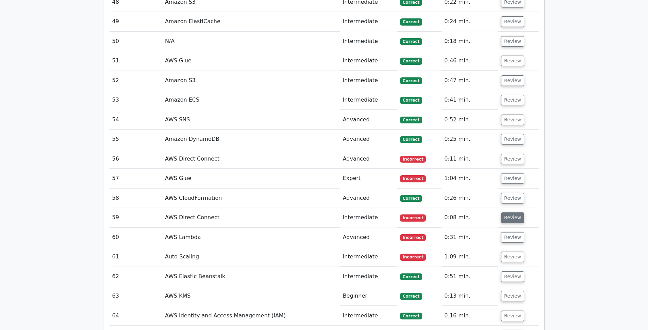
click at [516, 212] on button "Review" at bounding box center [512, 217] width 23 height 11
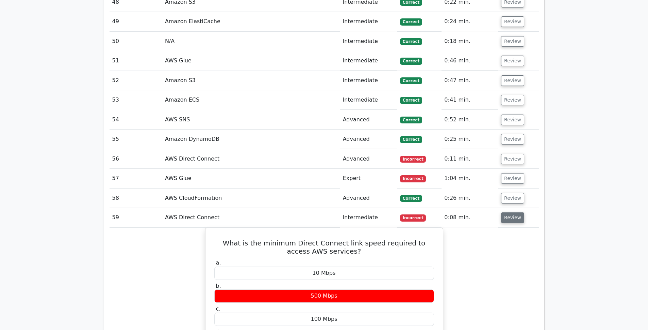
click at [516, 212] on button "Review" at bounding box center [512, 217] width 23 height 11
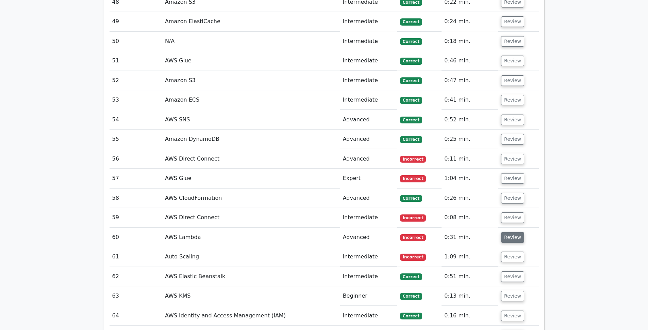
click at [514, 232] on button "Review" at bounding box center [512, 237] width 23 height 11
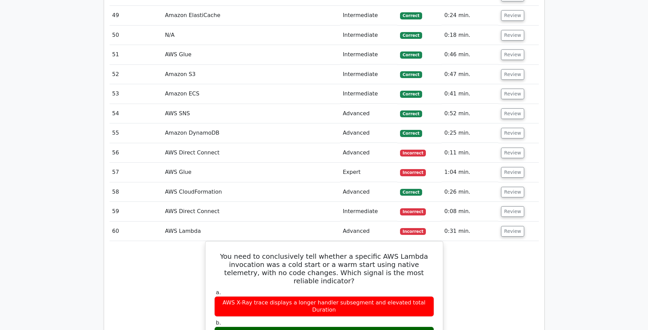
scroll to position [2668, 0]
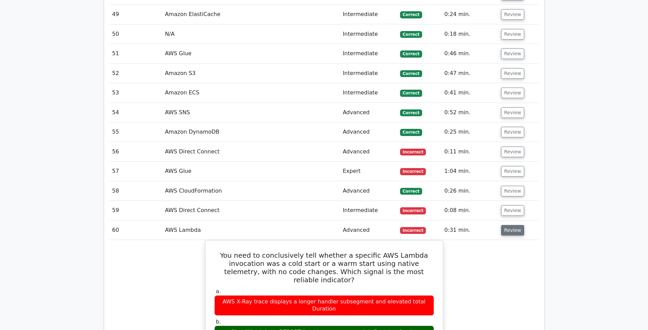
click at [512, 225] on button "Review" at bounding box center [512, 230] width 23 height 11
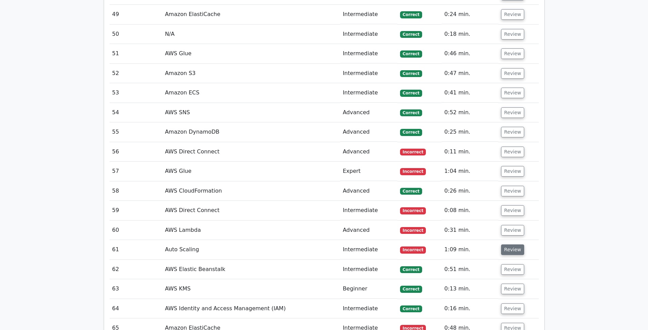
click at [516, 244] on button "Review" at bounding box center [512, 249] width 23 height 11
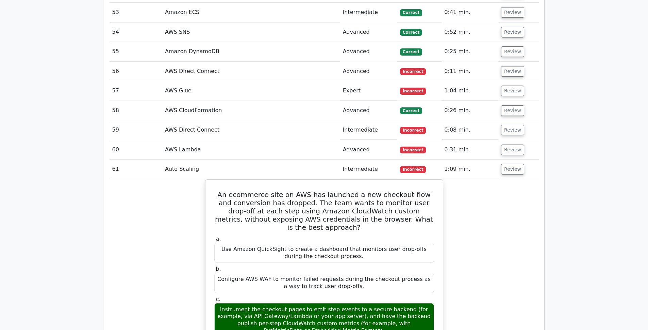
scroll to position [2749, 0]
click at [513, 163] on button "Review" at bounding box center [512, 168] width 23 height 11
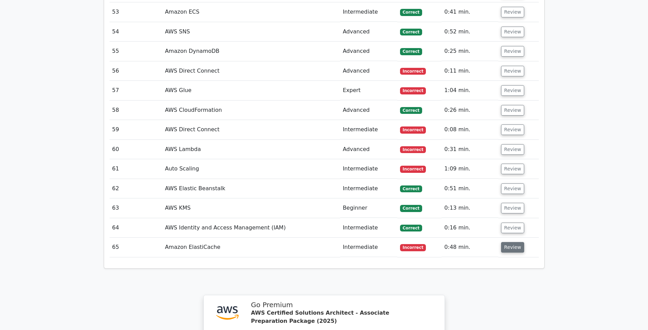
click at [511, 242] on button "Review" at bounding box center [512, 247] width 23 height 11
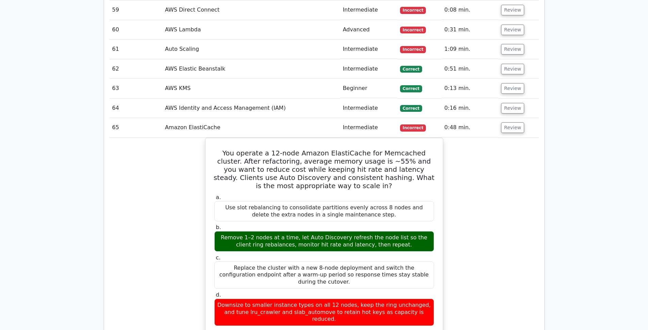
scroll to position [2864, 0]
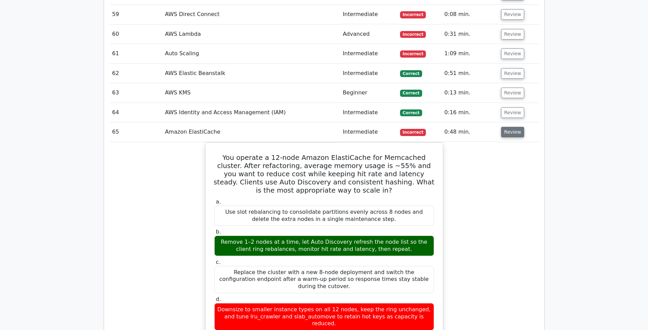
click at [508, 127] on button "Review" at bounding box center [512, 132] width 23 height 11
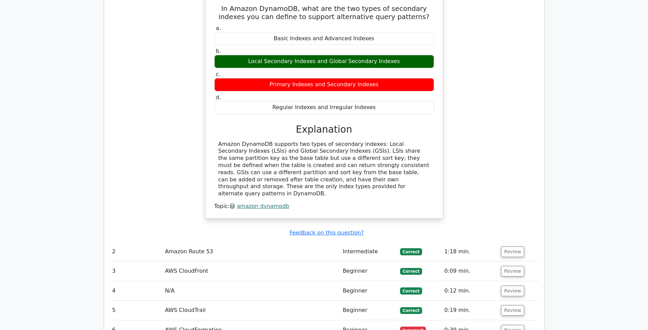
scroll to position [339, 0]
